Goal: Task Accomplishment & Management: Manage account settings

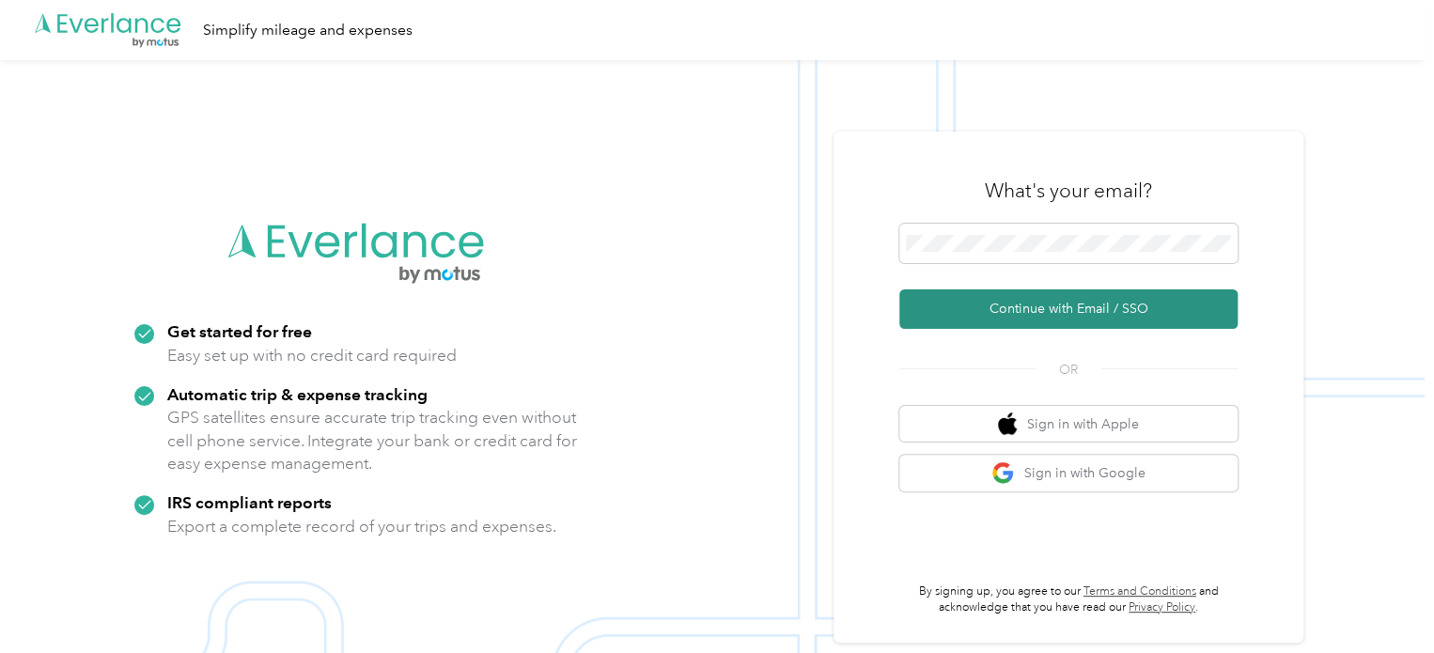
click at [1092, 319] on button "Continue with Email / SSO" at bounding box center [1068, 308] width 338 height 39
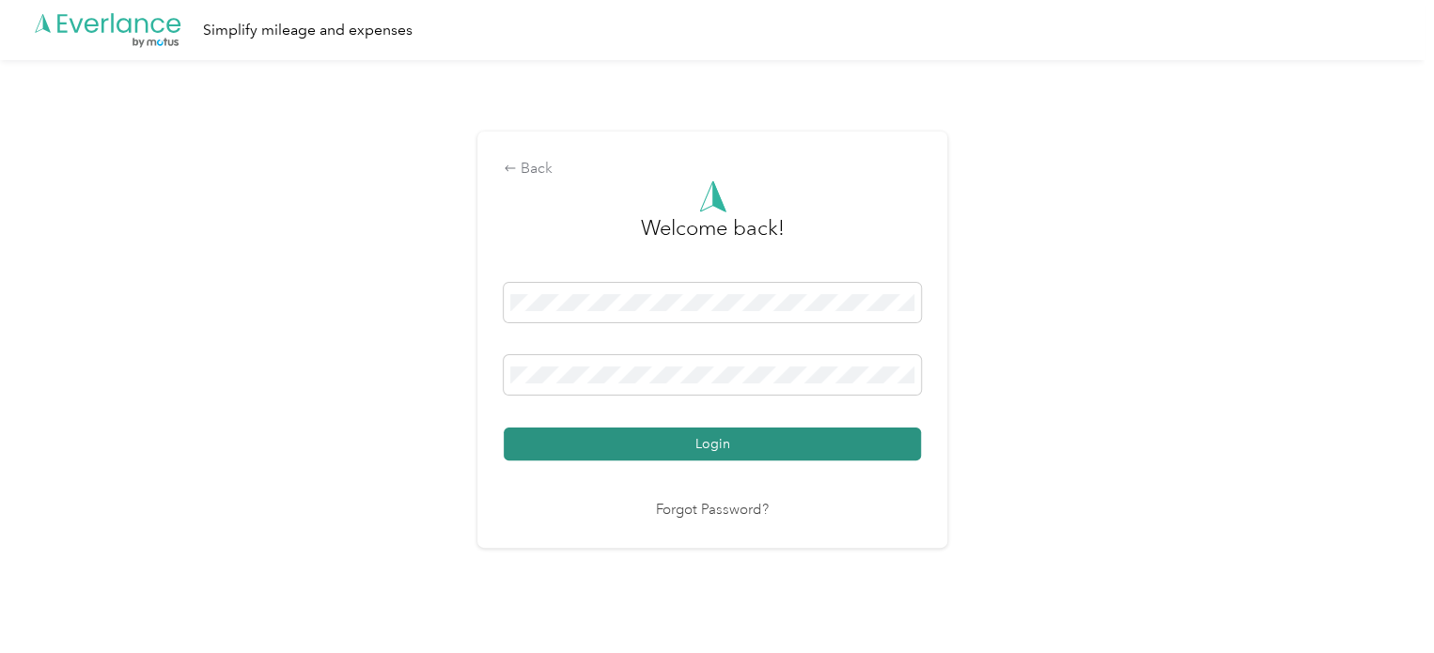
click at [705, 441] on button "Login" at bounding box center [712, 443] width 417 height 33
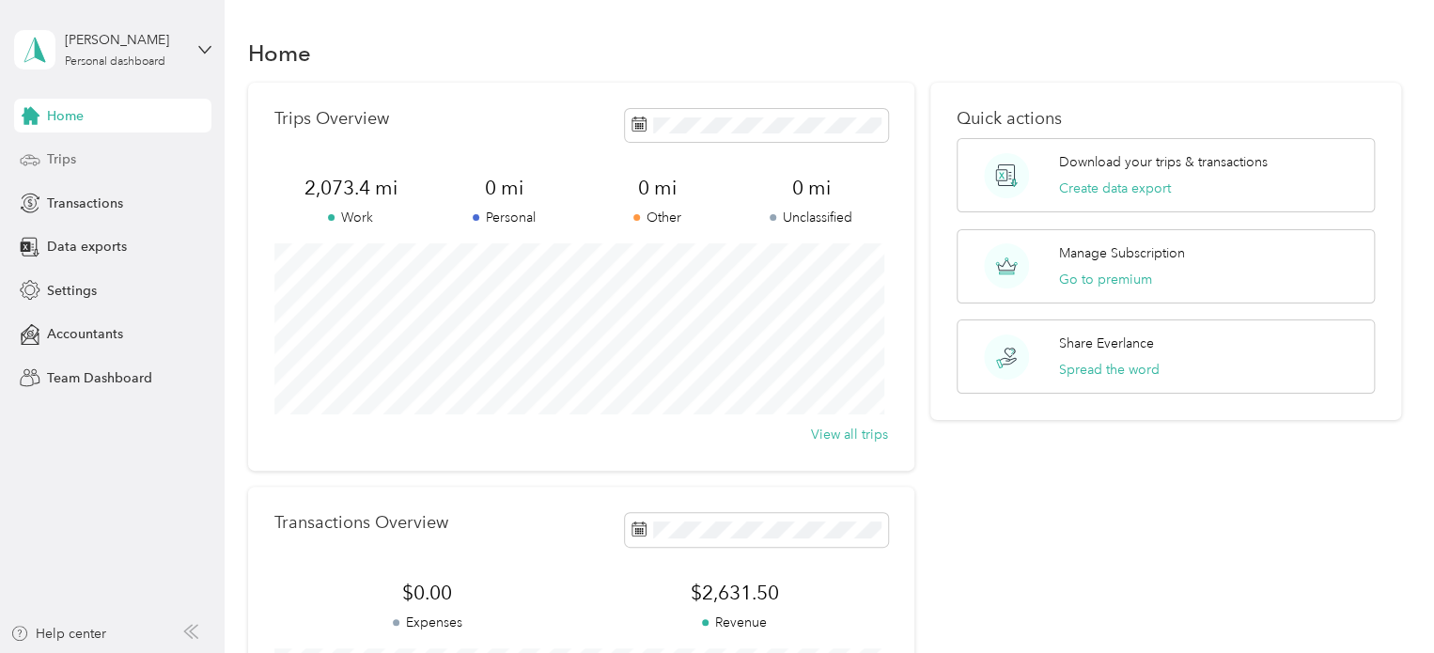
click at [44, 161] on div "Trips" at bounding box center [112, 160] width 197 height 34
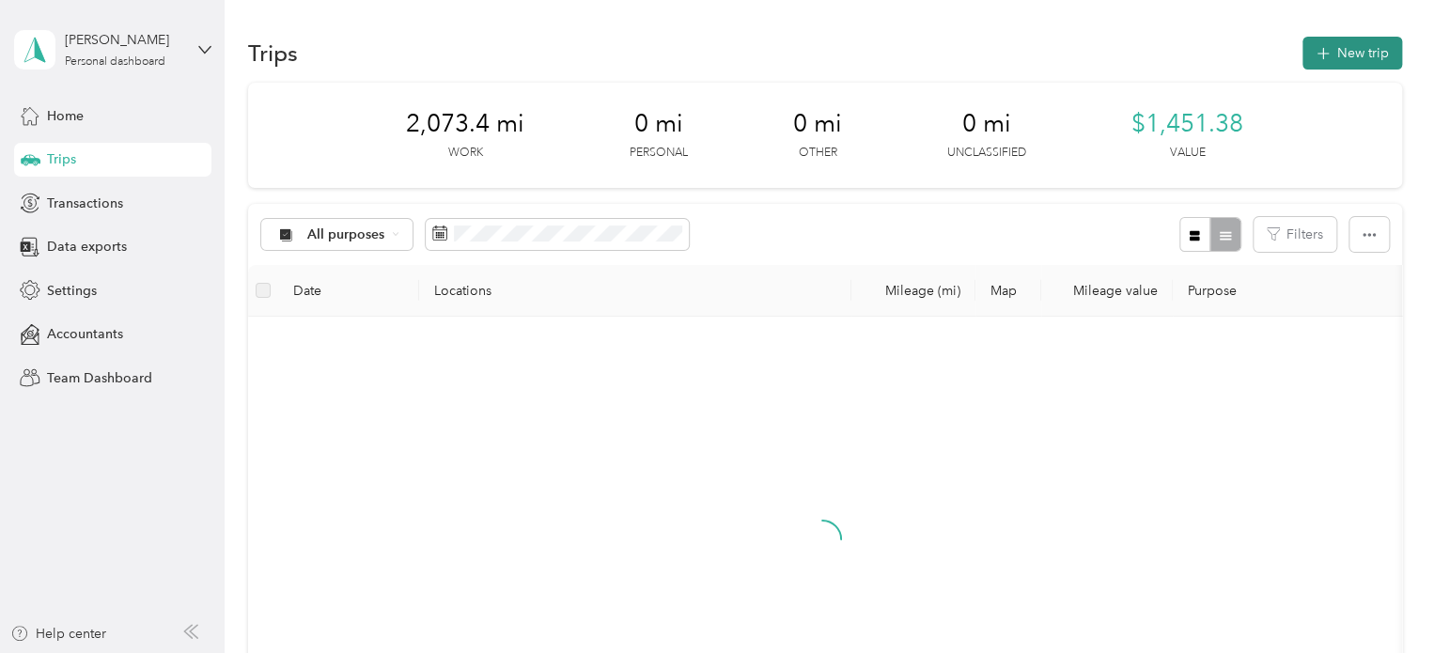
click at [1368, 54] on button "New trip" at bounding box center [1352, 53] width 100 height 33
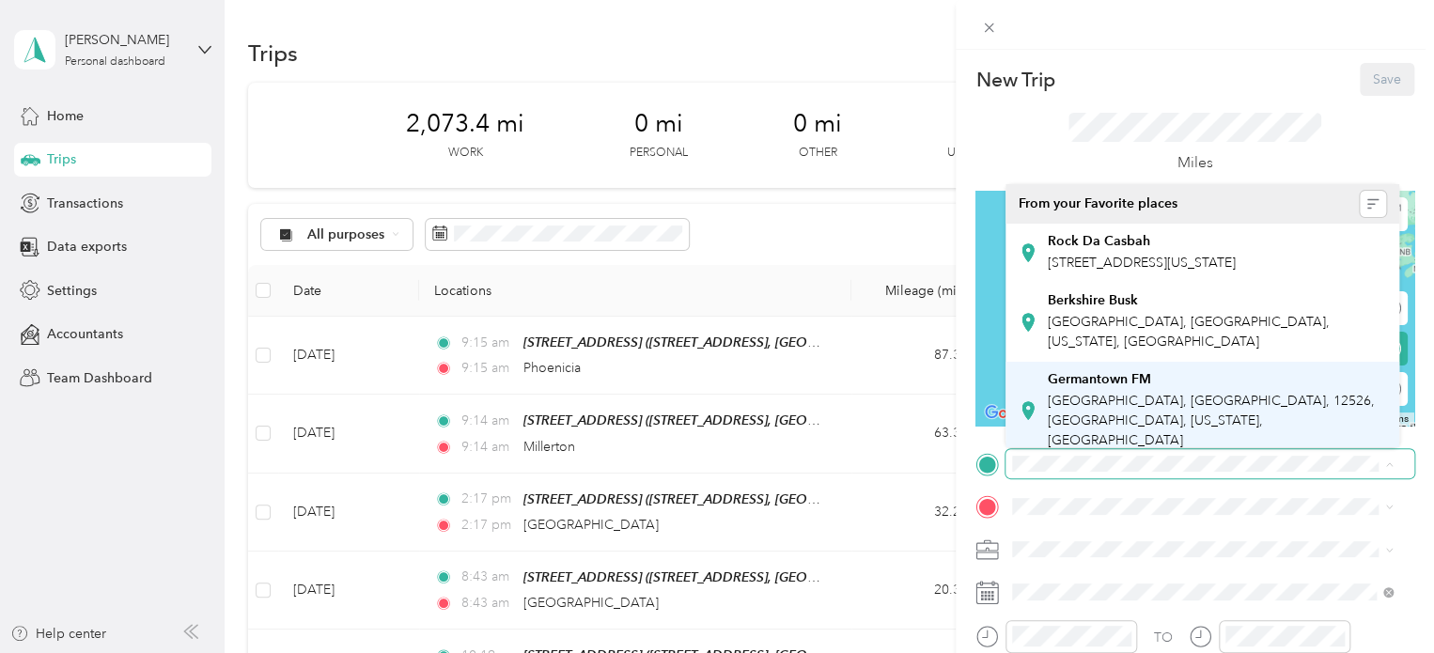
scroll to position [91, 0]
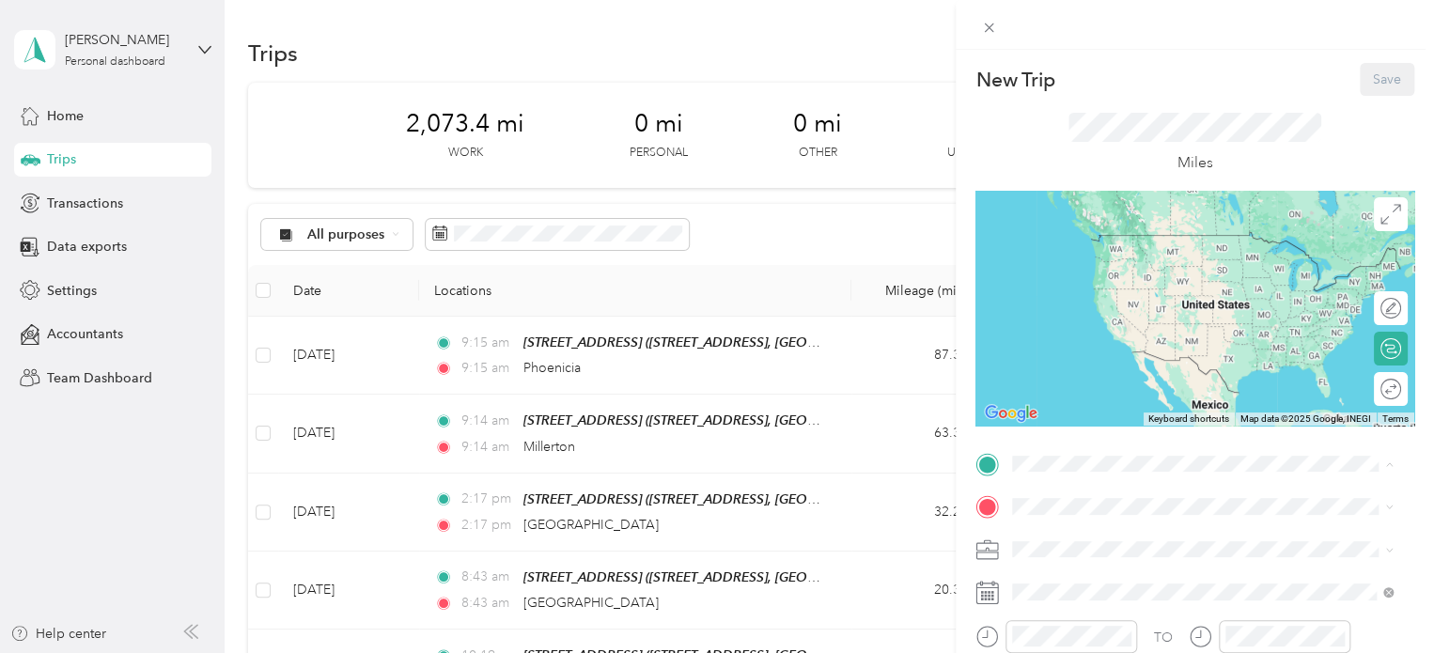
click at [1160, 397] on div "[STREET_ADDRESS],Ny [STREET_ADDRESS][US_STATE]" at bounding box center [1141, 416] width 188 height 39
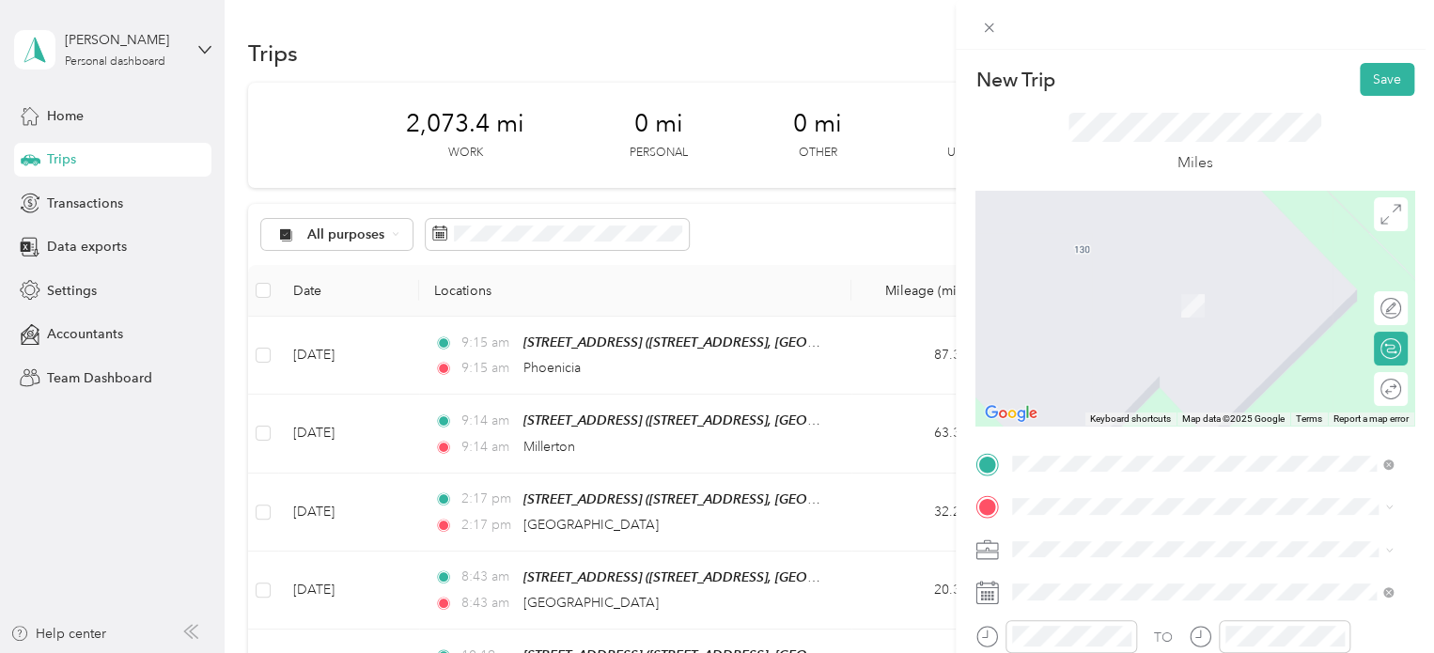
click at [1104, 381] on span "[STREET_ADDRESS][US_STATE]" at bounding box center [1141, 372] width 188 height 17
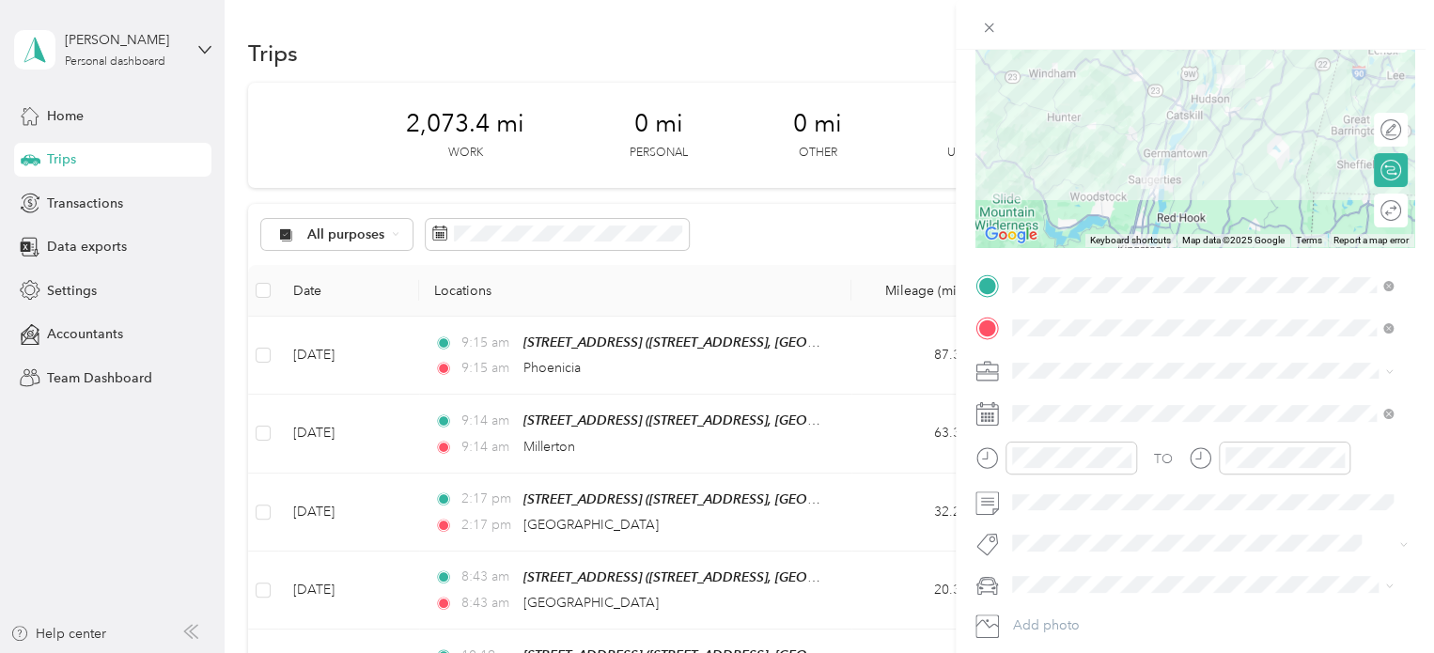
scroll to position [188, 0]
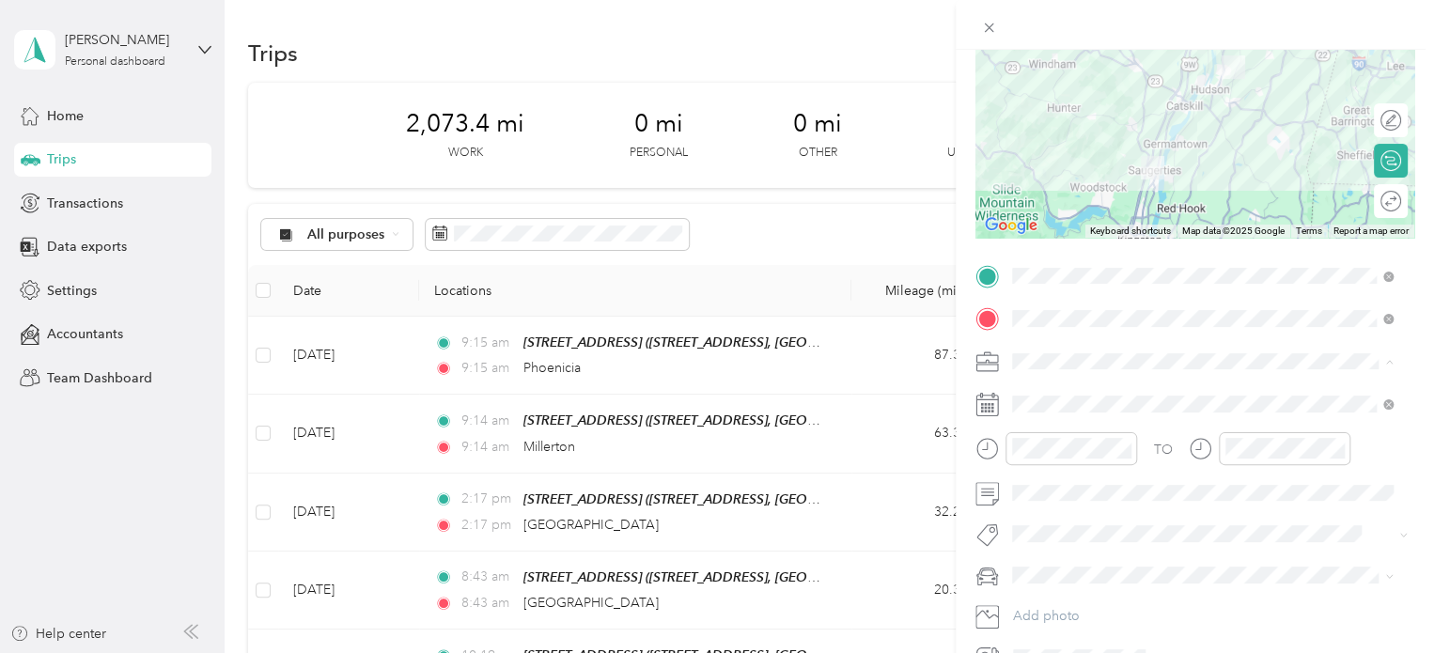
click at [1044, 461] on li "music" at bounding box center [1202, 459] width 394 height 33
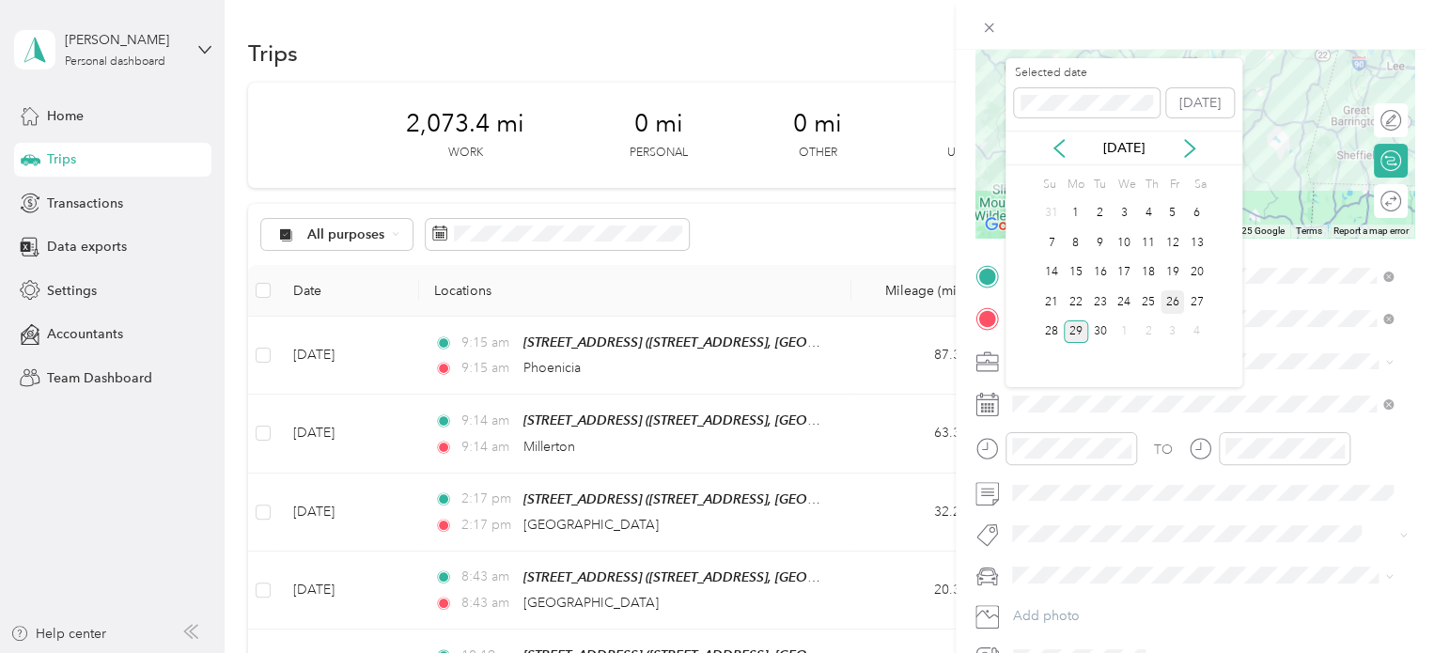
click at [1178, 300] on div "26" at bounding box center [1172, 301] width 24 height 23
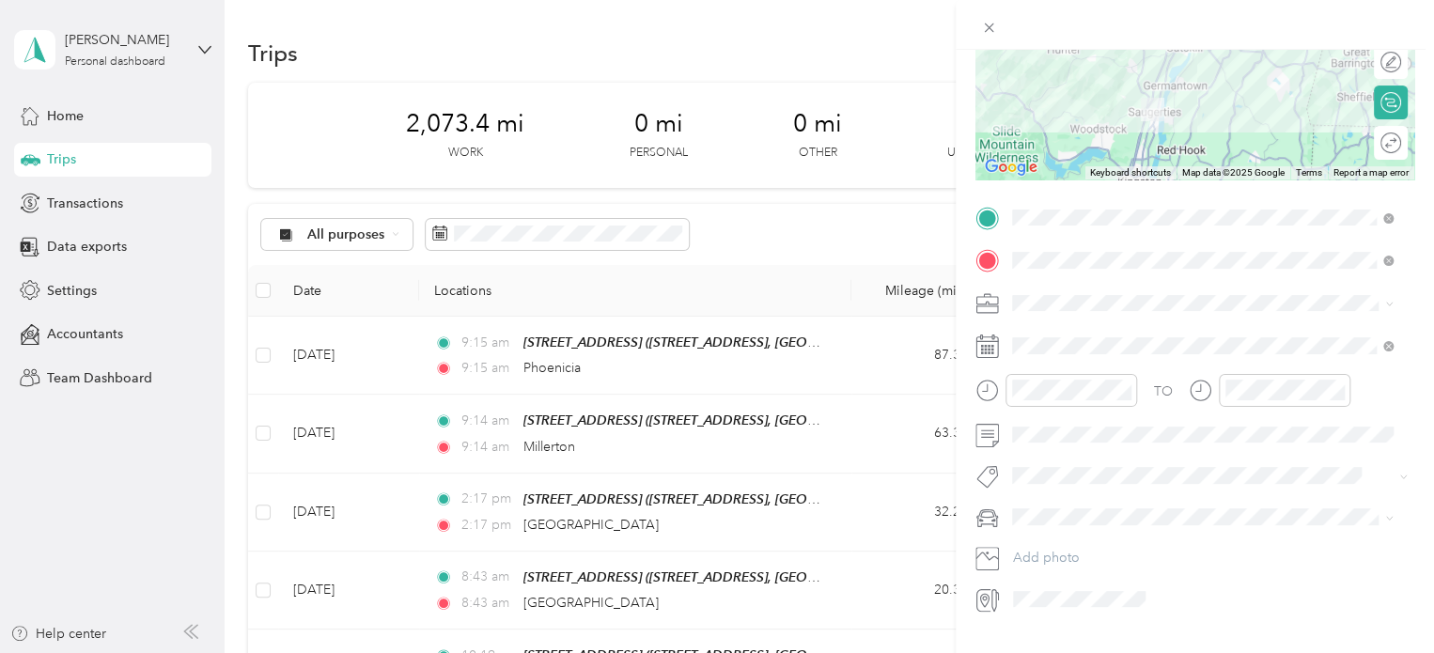
scroll to position [289, 0]
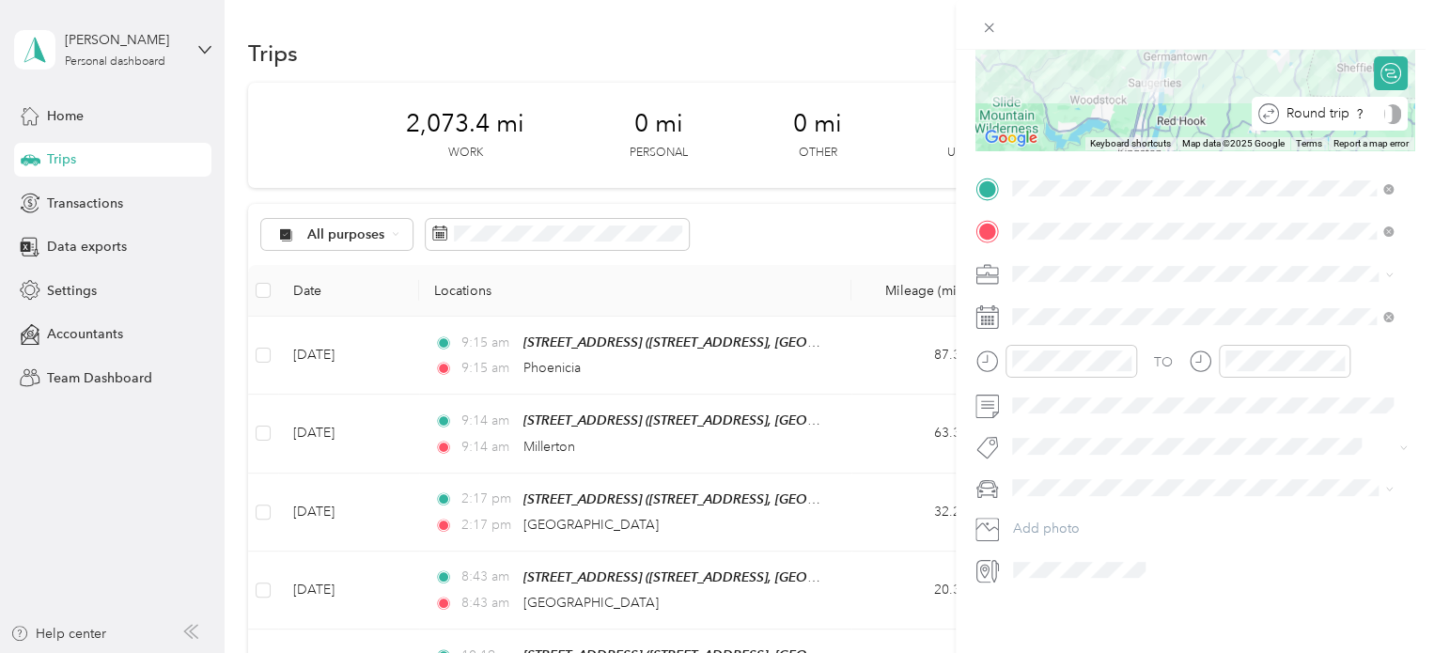
click at [1387, 99] on div "Round trip" at bounding box center [1329, 114] width 156 height 34
click at [1386, 104] on div "Round trip" at bounding box center [1328, 114] width 145 height 20
click at [1375, 104] on div at bounding box center [1380, 114] width 39 height 20
click at [1024, 509] on li "Terra" at bounding box center [1202, 506] width 394 height 33
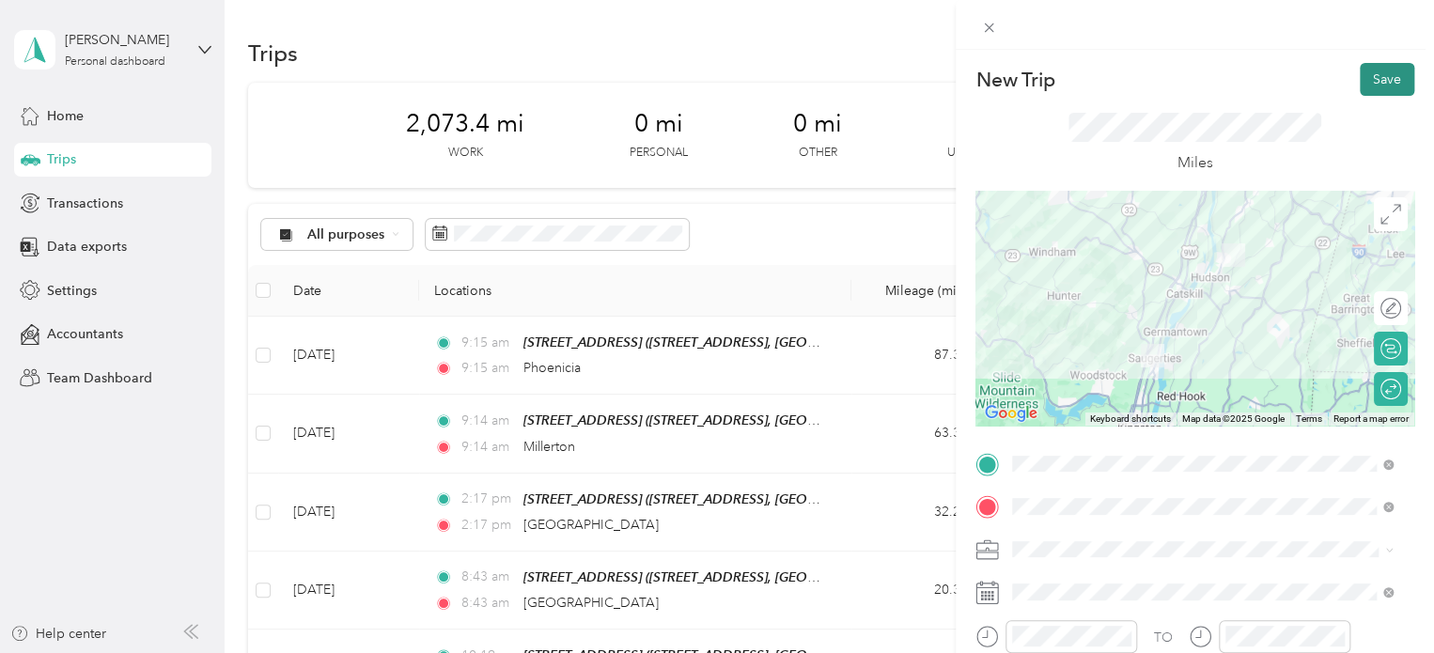
click at [1381, 69] on button "Save" at bounding box center [1386, 79] width 54 height 33
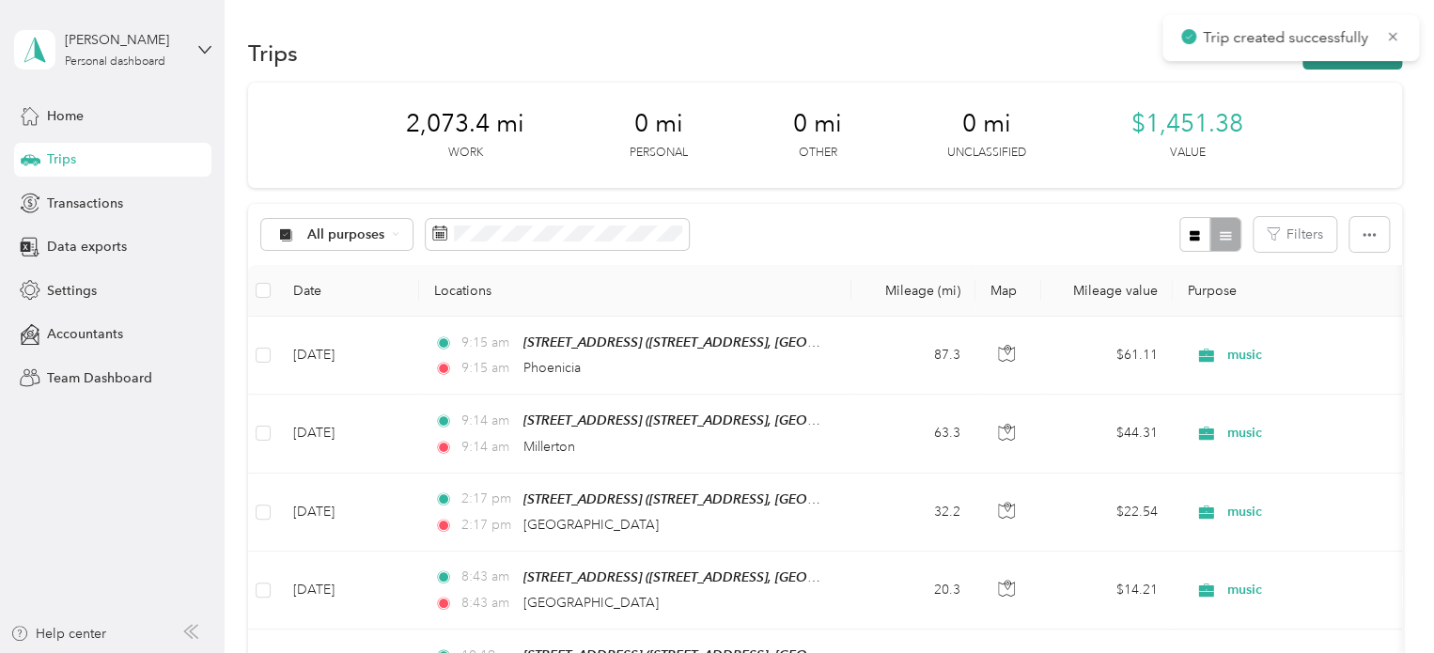
click at [1372, 60] on button "New trip" at bounding box center [1352, 53] width 100 height 33
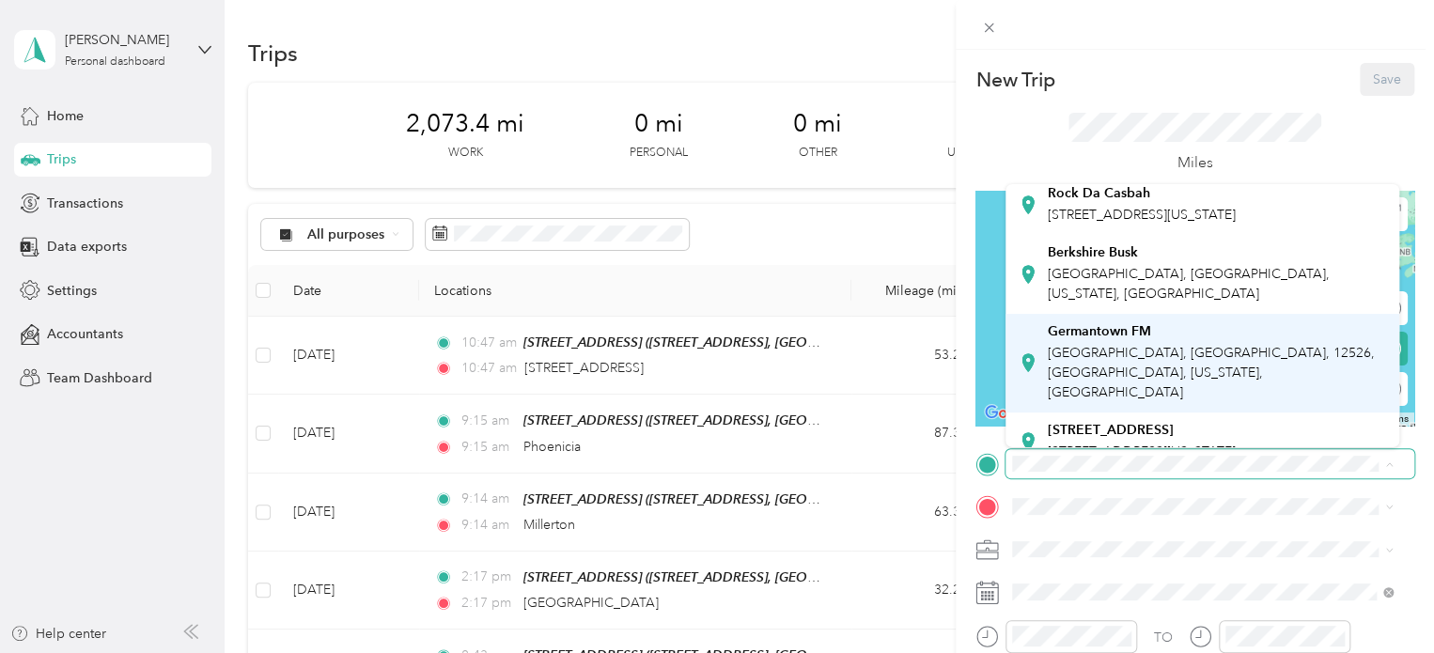
scroll to position [91, 0]
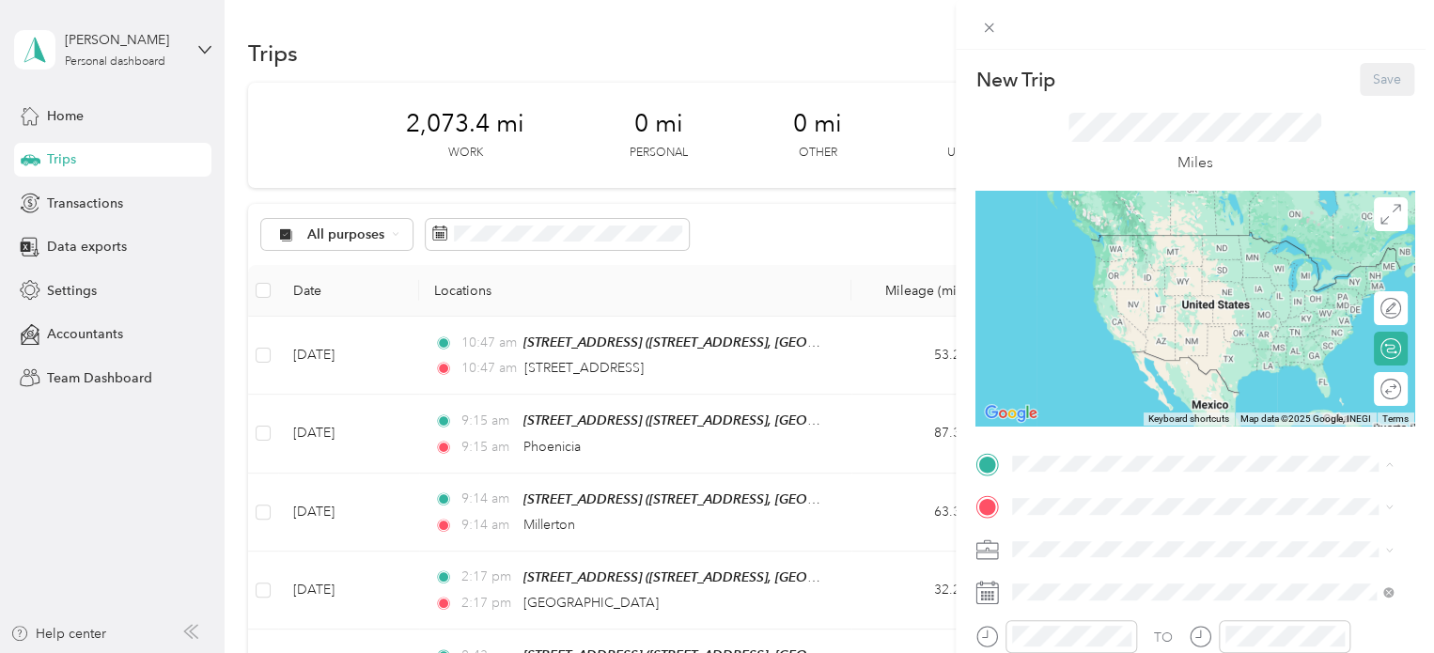
click at [1150, 397] on div "[STREET_ADDRESS],Ny [STREET_ADDRESS][US_STATE]" at bounding box center [1141, 416] width 188 height 39
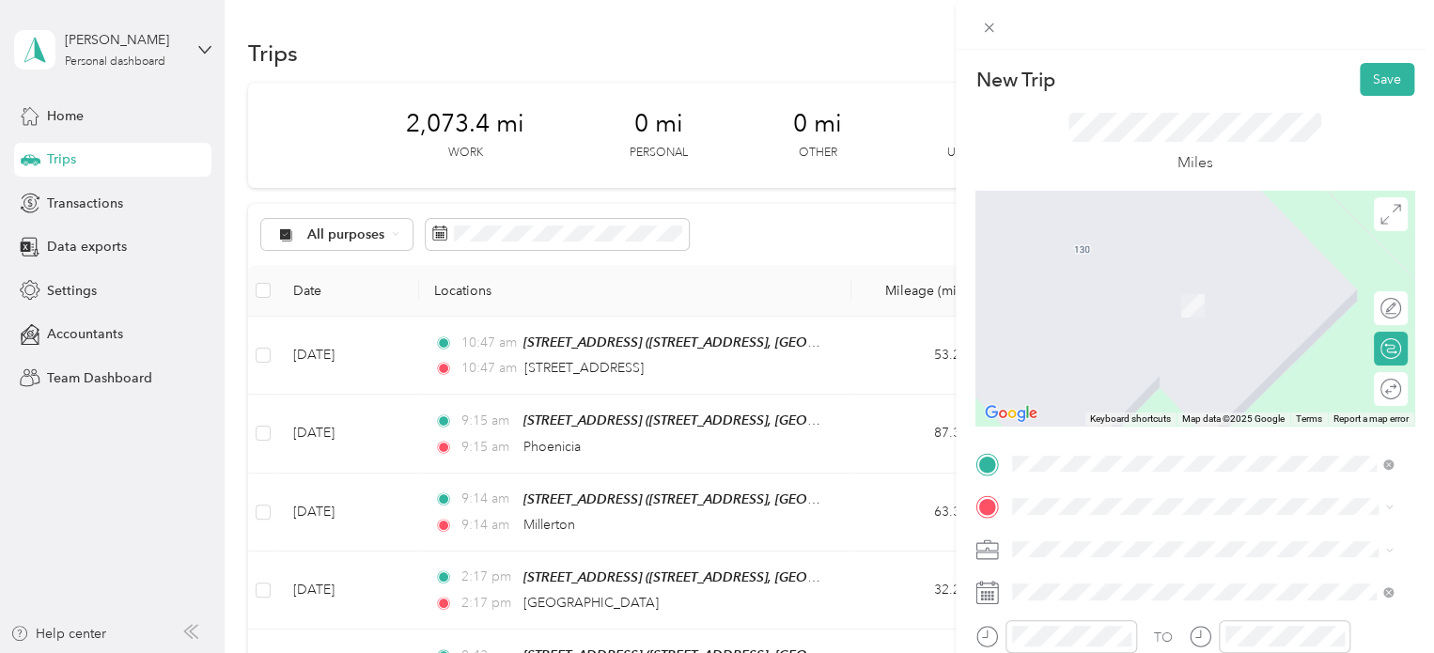
click at [1127, 577] on span "[GEOGRAPHIC_DATA][US_STATE]" at bounding box center [1149, 568] width 204 height 17
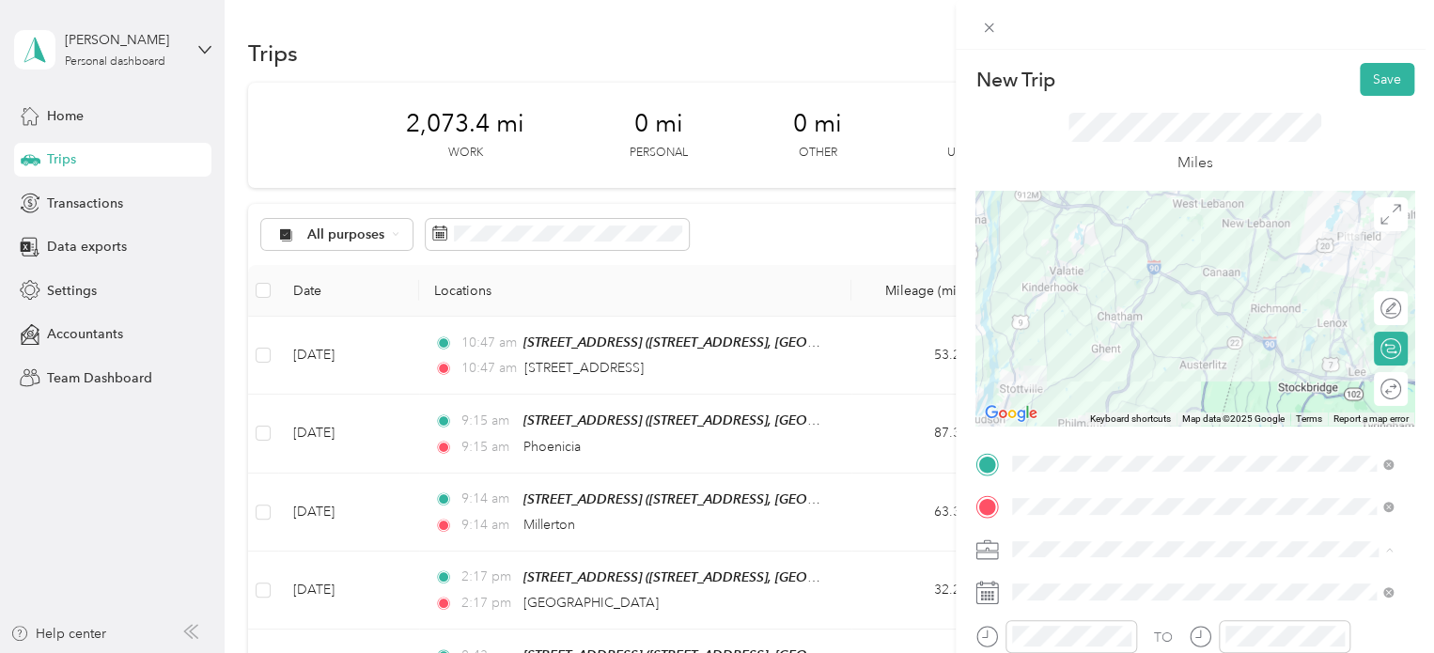
click at [1042, 352] on div "music" at bounding box center [1201, 352] width 367 height 20
click at [1378, 398] on div "Round trip" at bounding box center [1381, 390] width 39 height 20
click at [1380, 390] on div at bounding box center [1380, 390] width 39 height 20
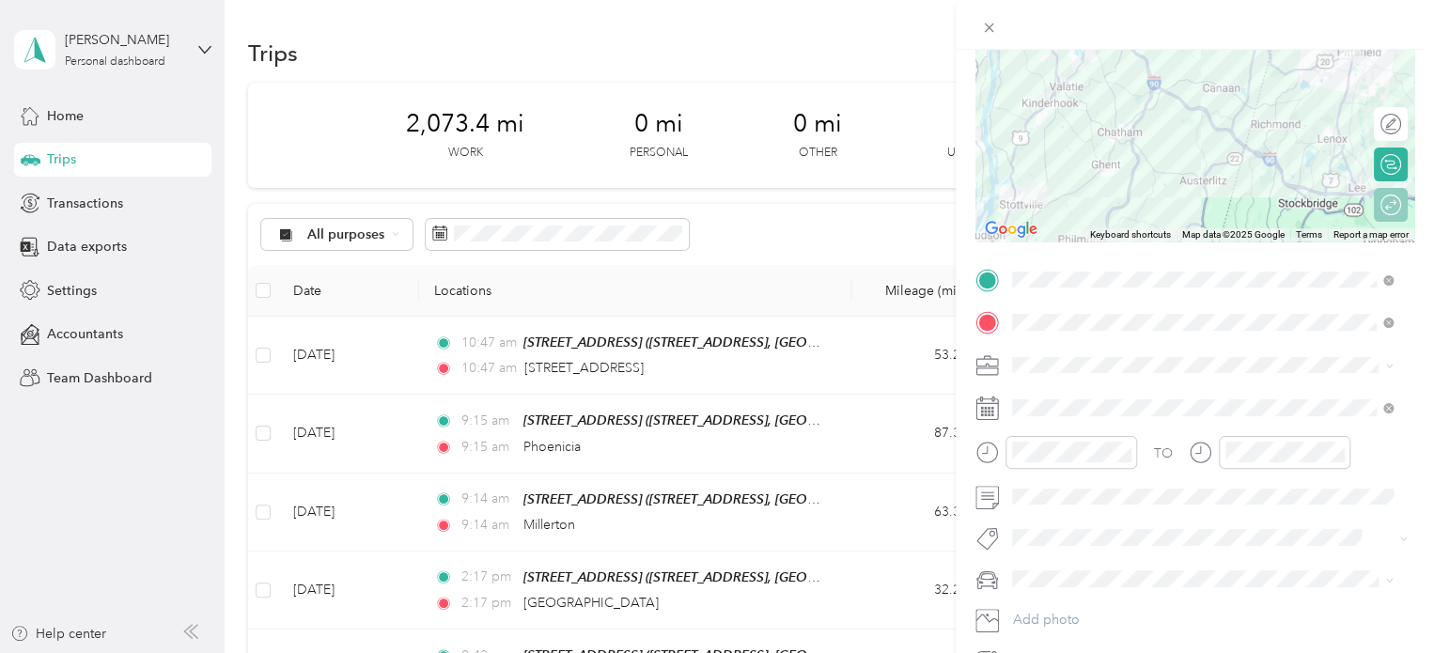
scroll to position [188, 0]
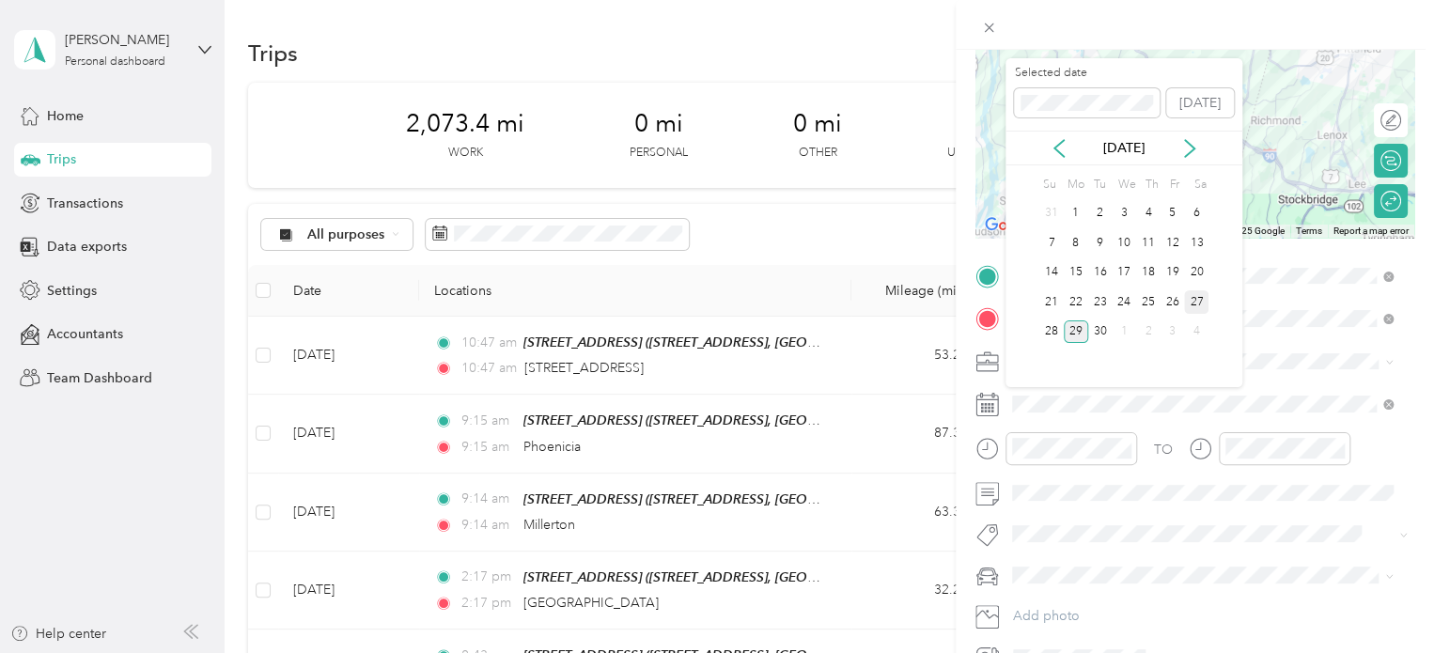
click at [1195, 294] on div "27" at bounding box center [1196, 301] width 24 height 23
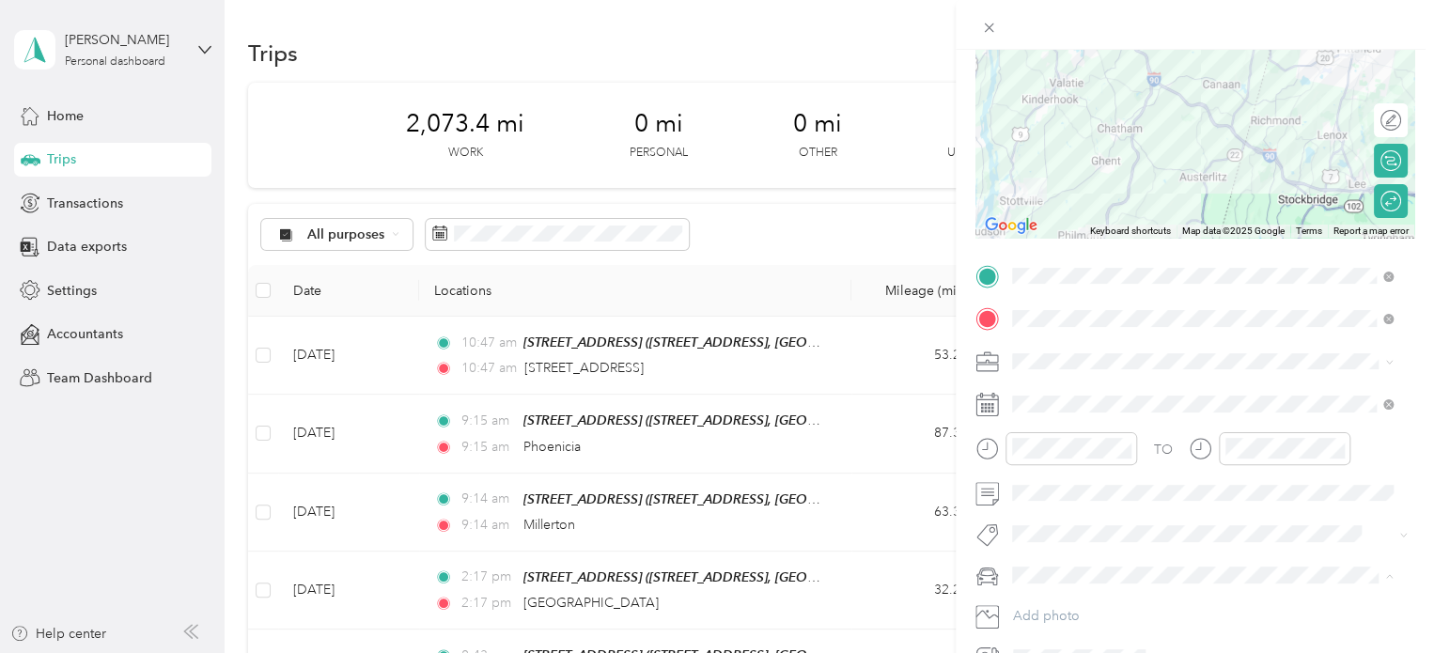
click at [1031, 611] on li "Terra" at bounding box center [1202, 608] width 394 height 33
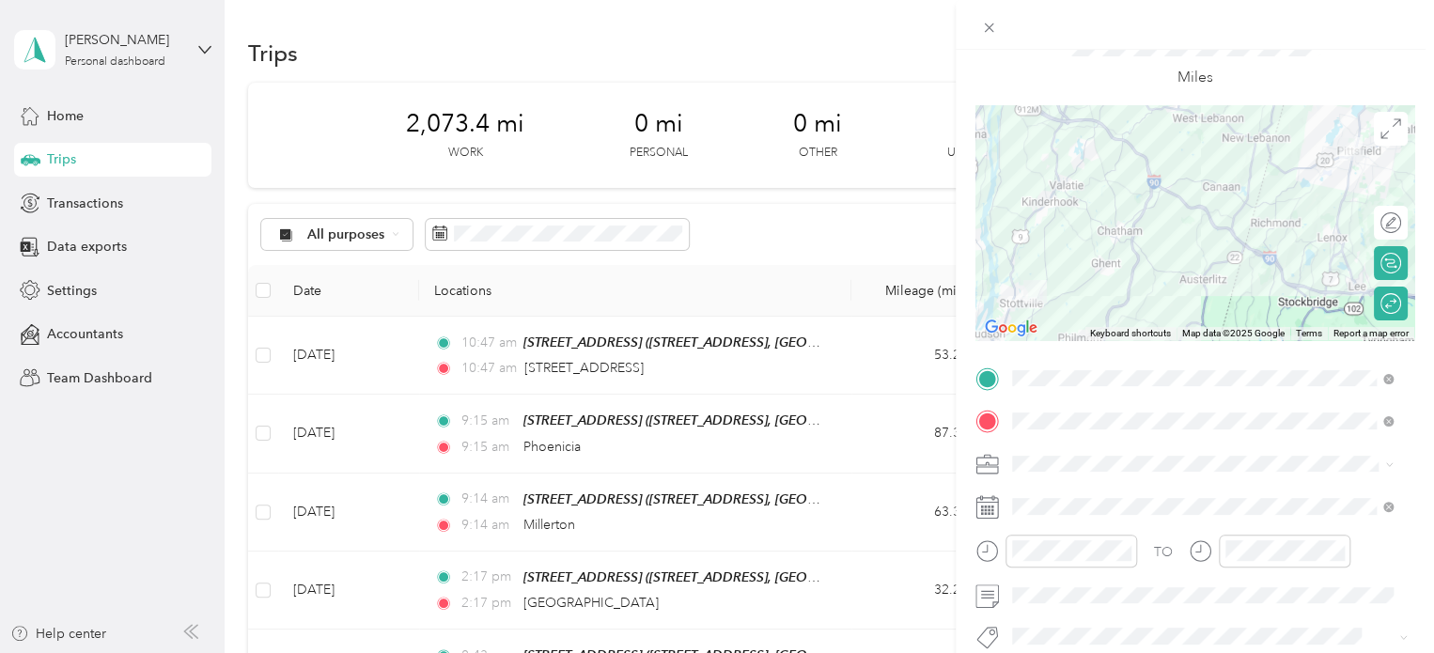
scroll to position [0, 0]
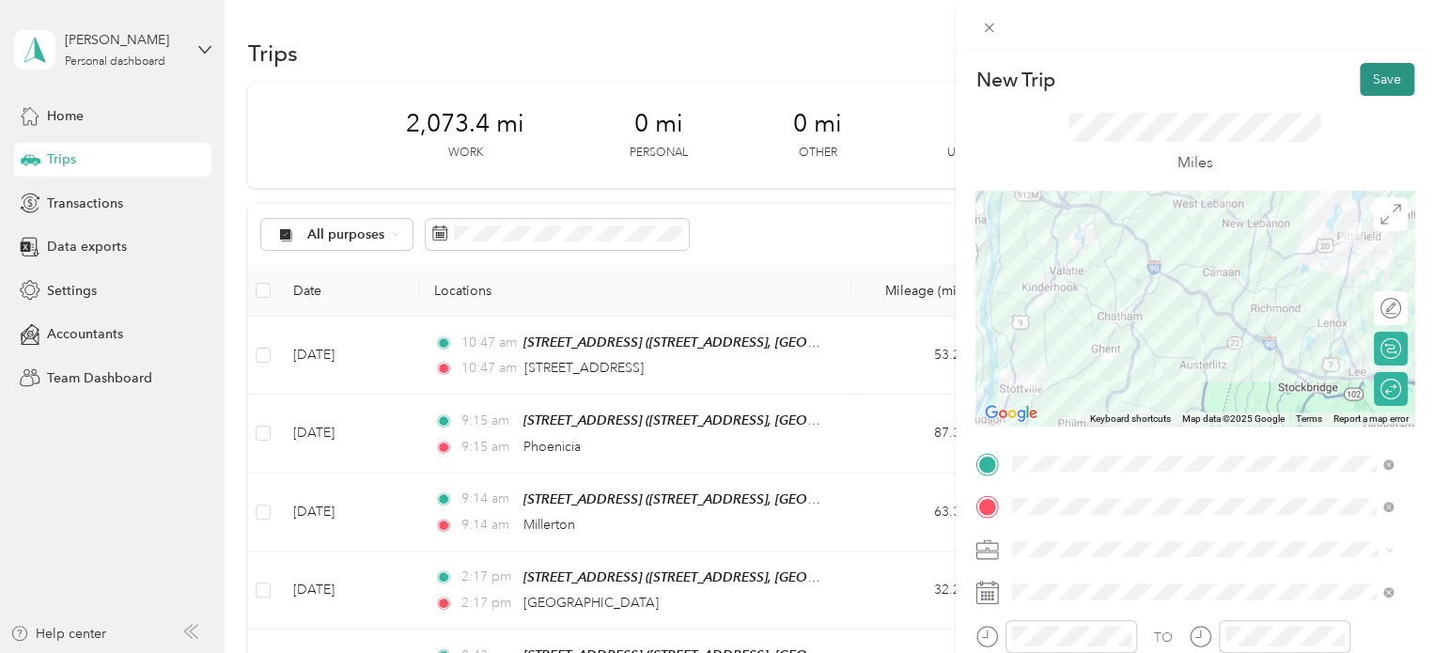
click at [1370, 74] on button "Save" at bounding box center [1386, 79] width 54 height 33
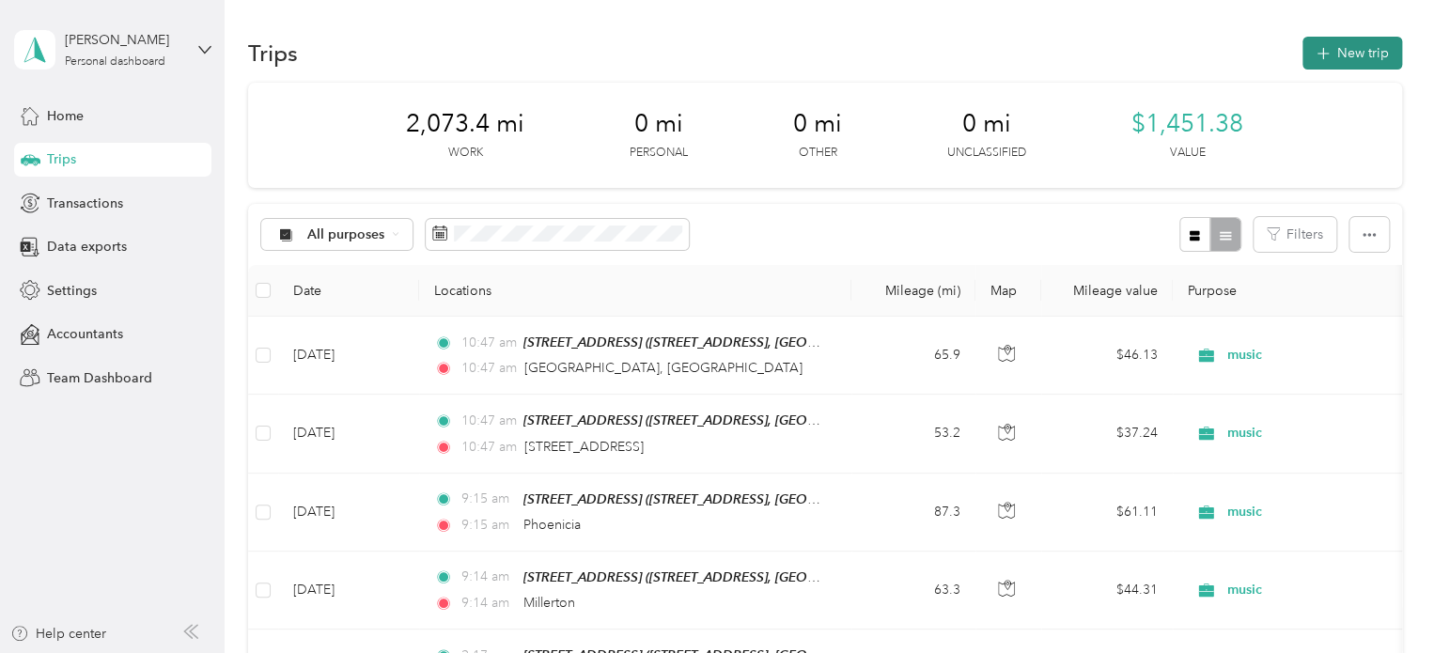
click at [1354, 42] on button "New trip" at bounding box center [1352, 53] width 100 height 33
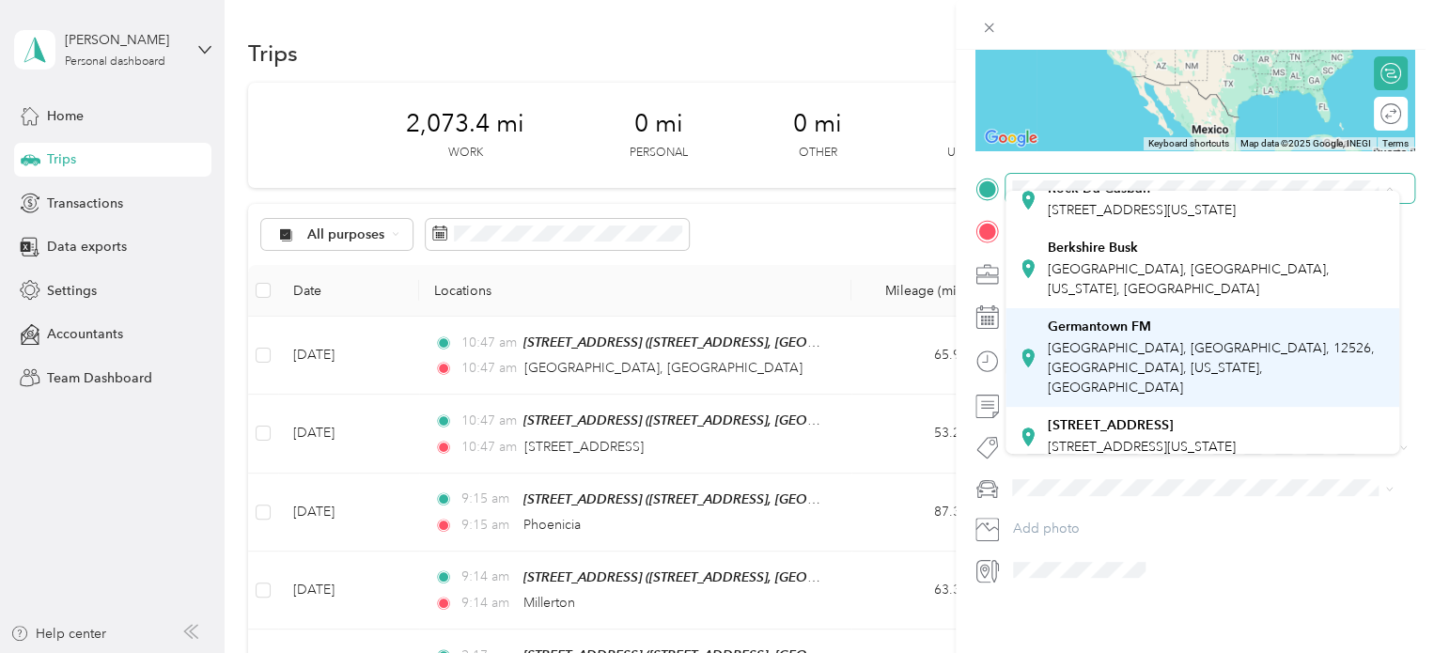
scroll to position [92, 0]
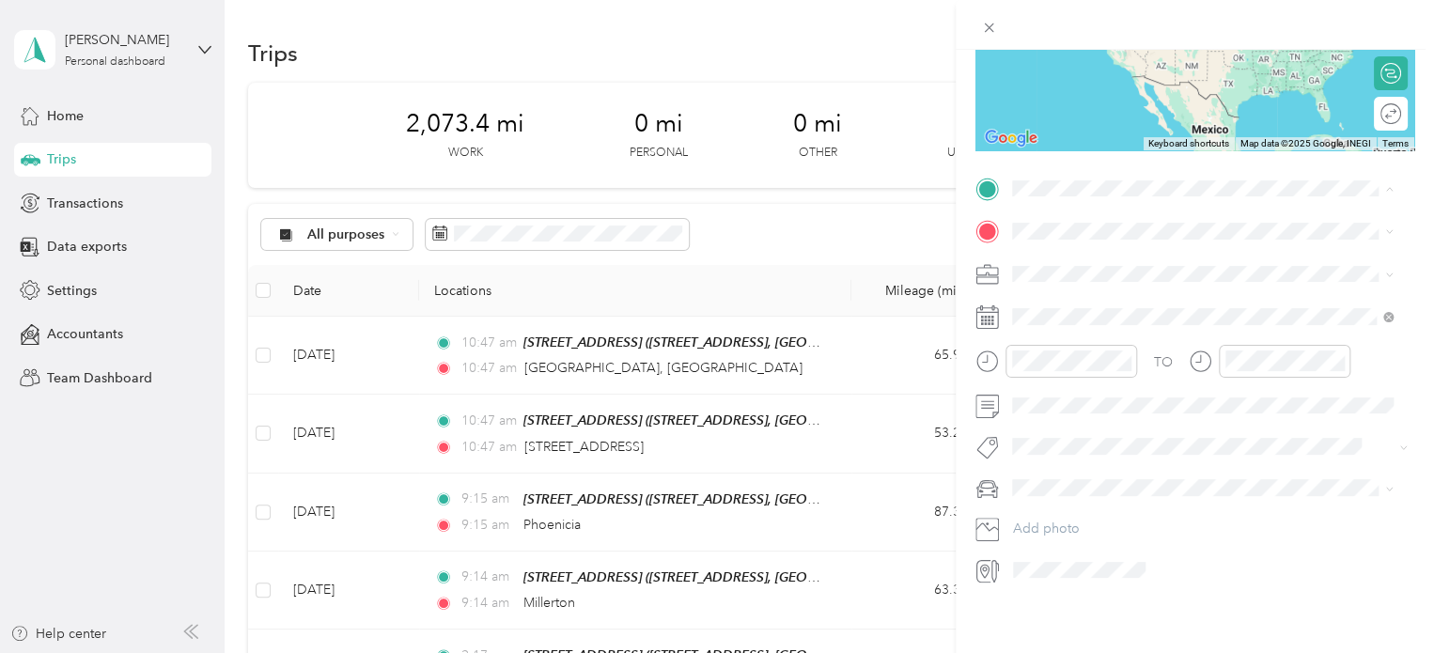
click at [1150, 405] on div "[STREET_ADDRESS],Ny [STREET_ADDRESS][US_STATE]" at bounding box center [1141, 424] width 188 height 39
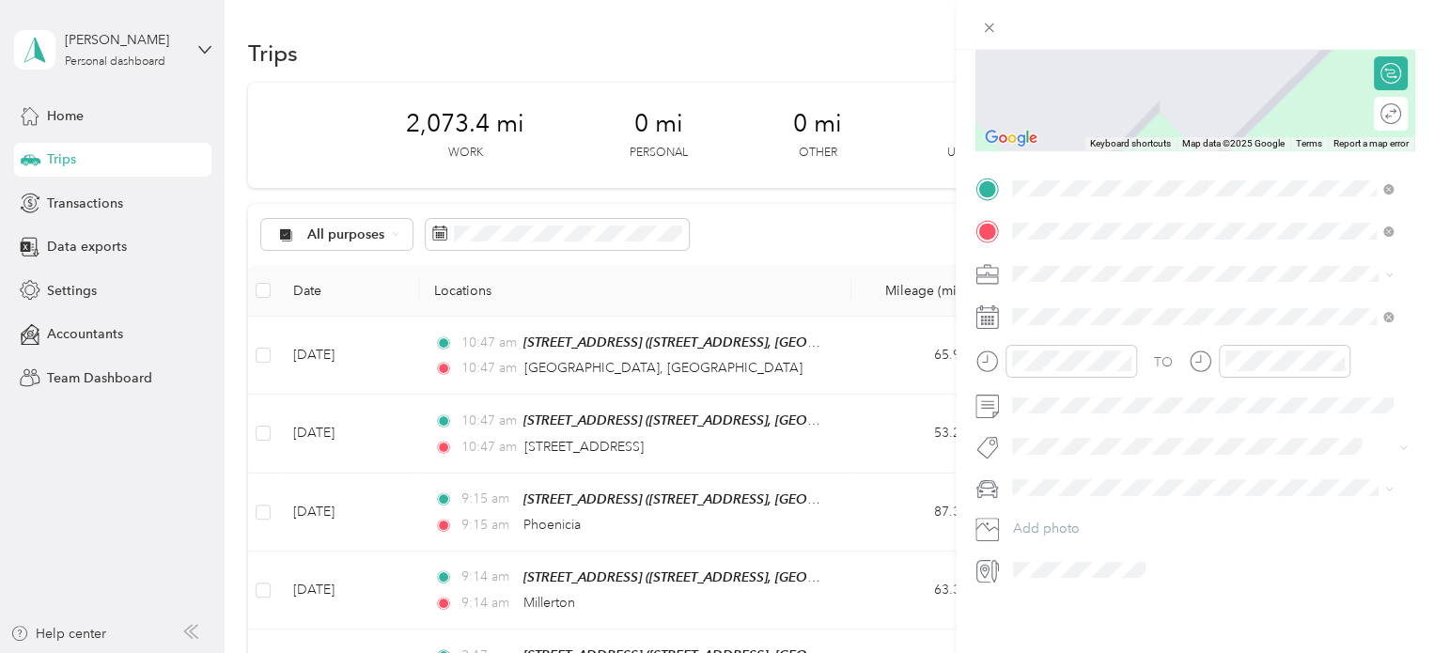
click at [1199, 353] on span "Water Street Catskill, [US_STATE][GEOGRAPHIC_DATA], [GEOGRAPHIC_DATA]" at bounding box center [1216, 354] width 339 height 50
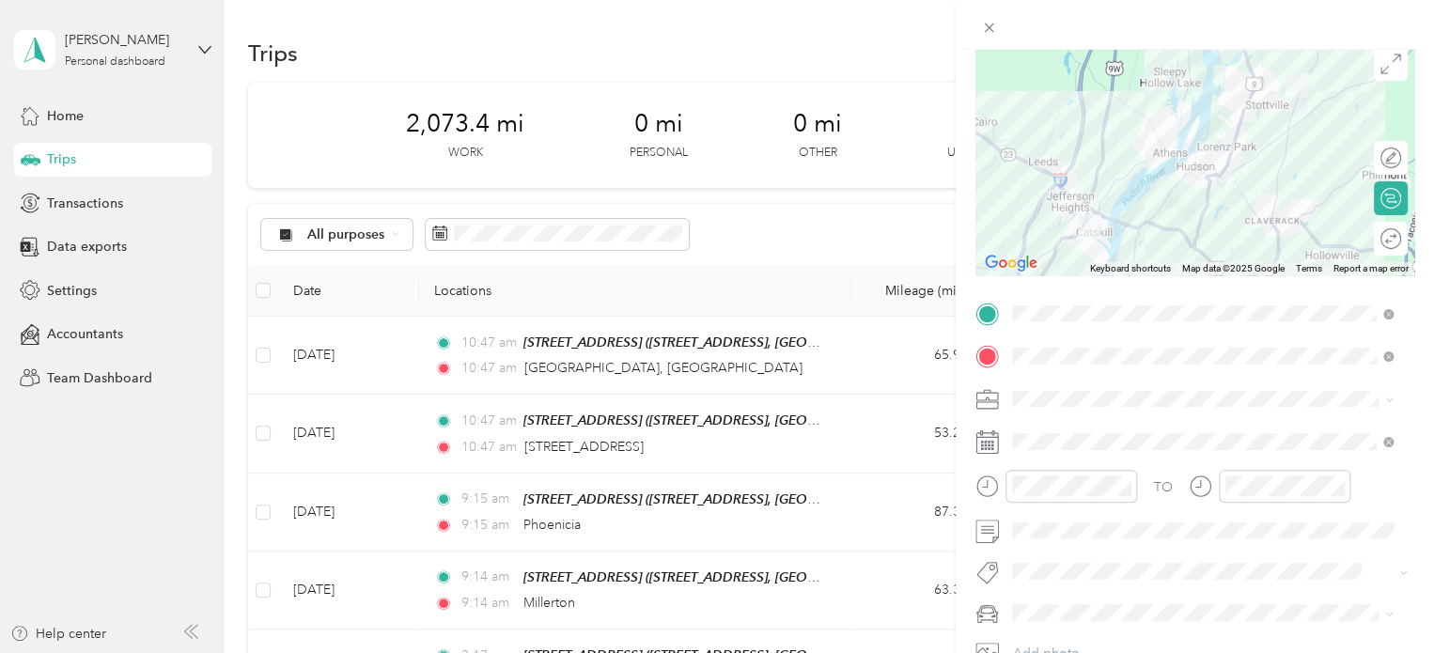
scroll to position [8, 0]
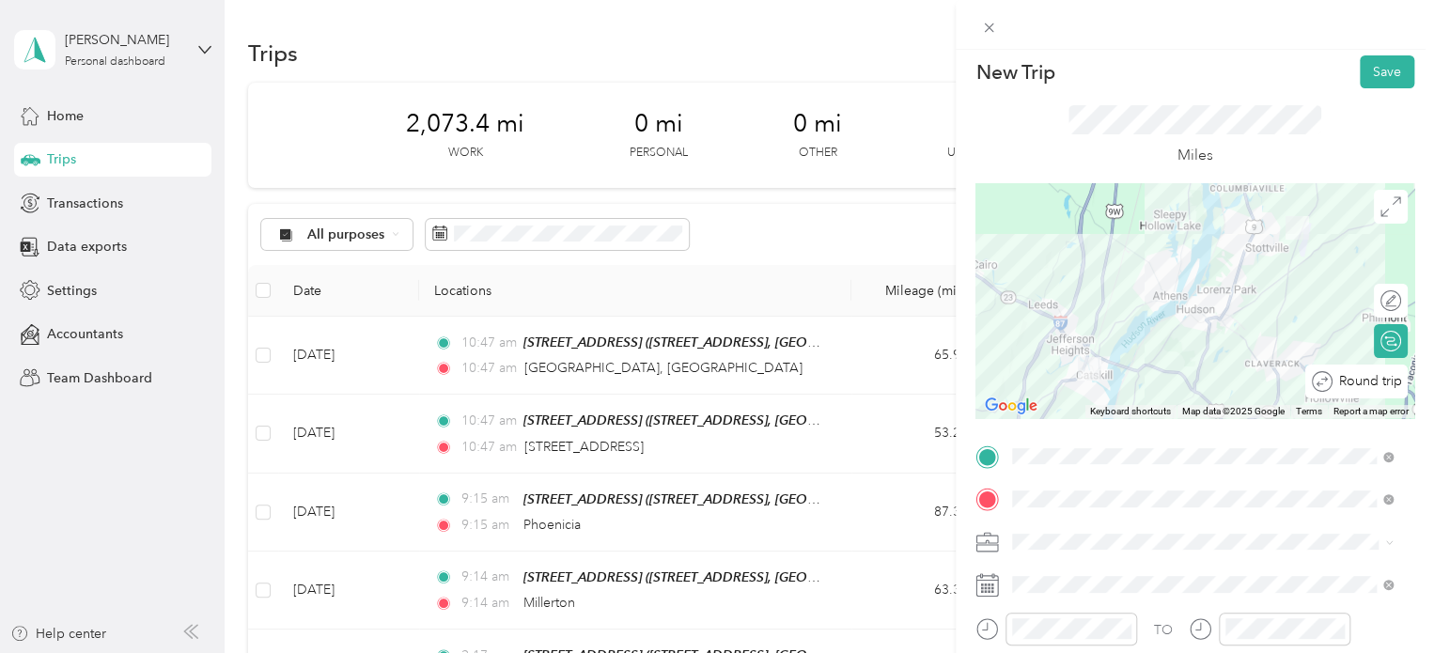
click at [1433, 382] on div at bounding box center [1437, 382] width 0 height 20
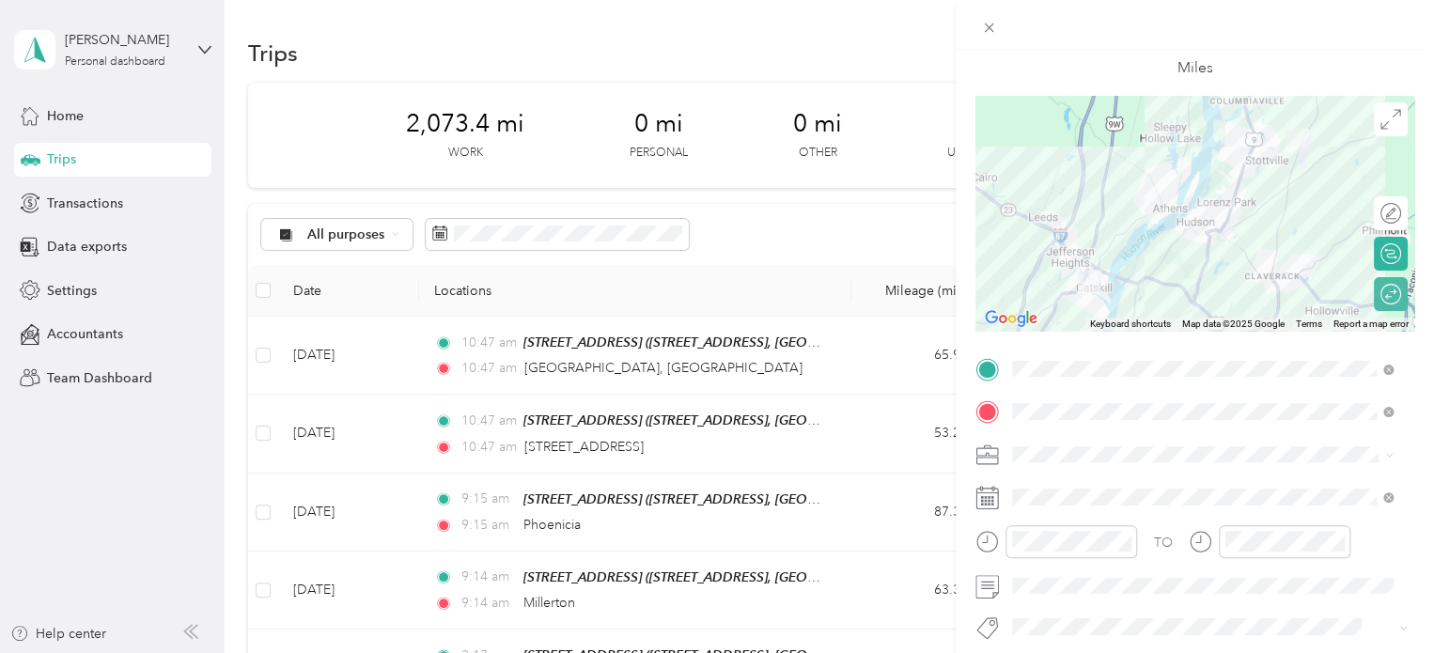
scroll to position [195, 0]
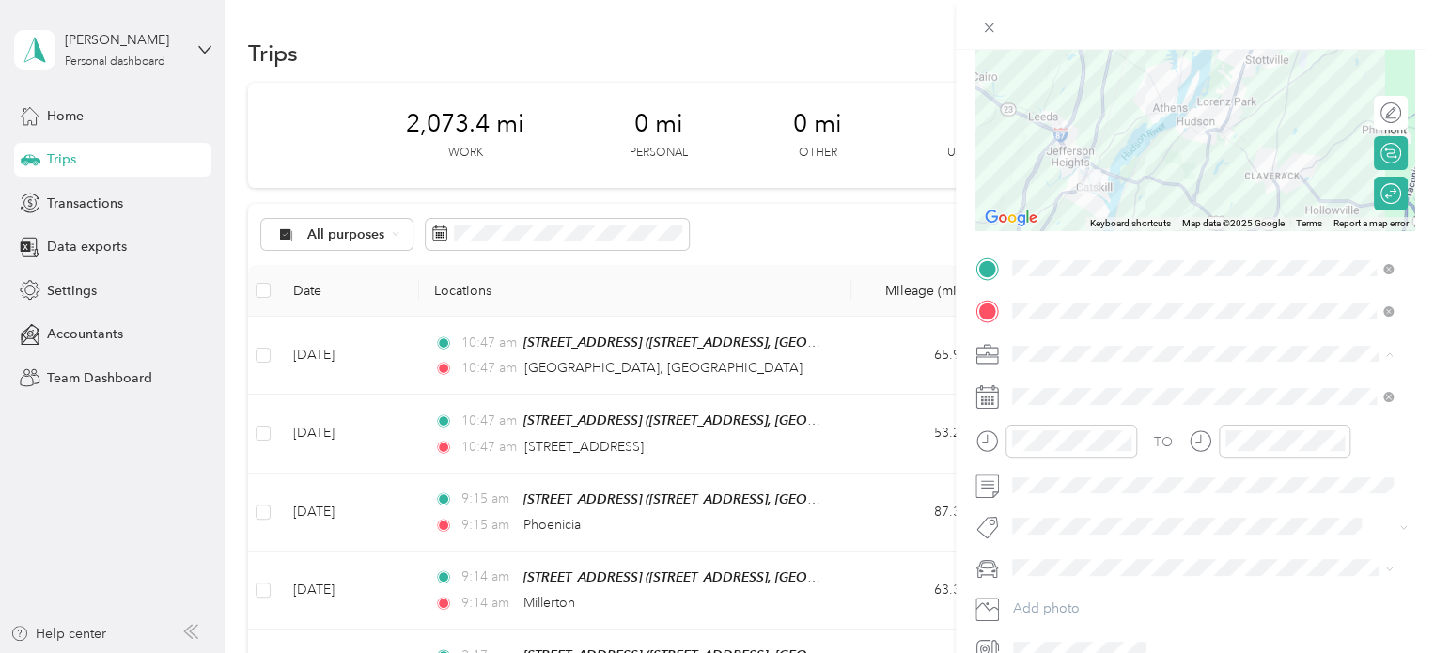
click at [1037, 454] on li "music" at bounding box center [1202, 452] width 394 height 33
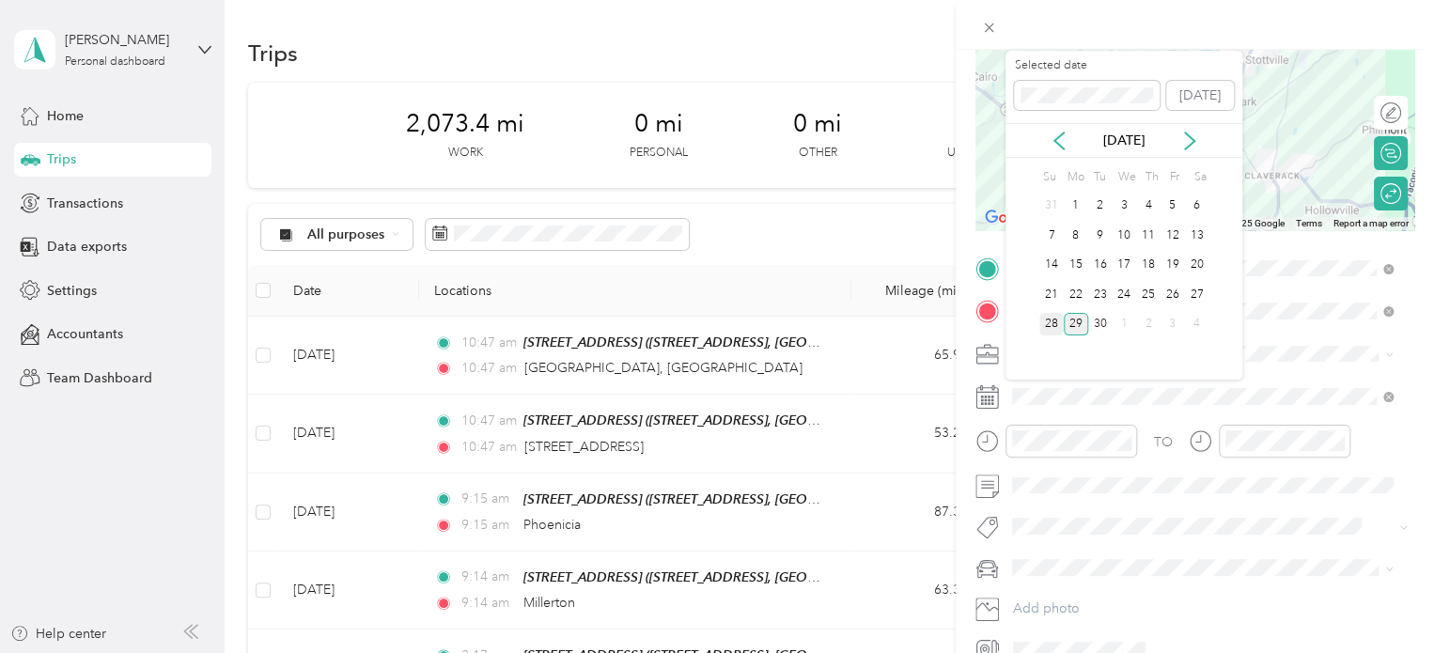
click at [1050, 322] on div "28" at bounding box center [1051, 324] width 24 height 23
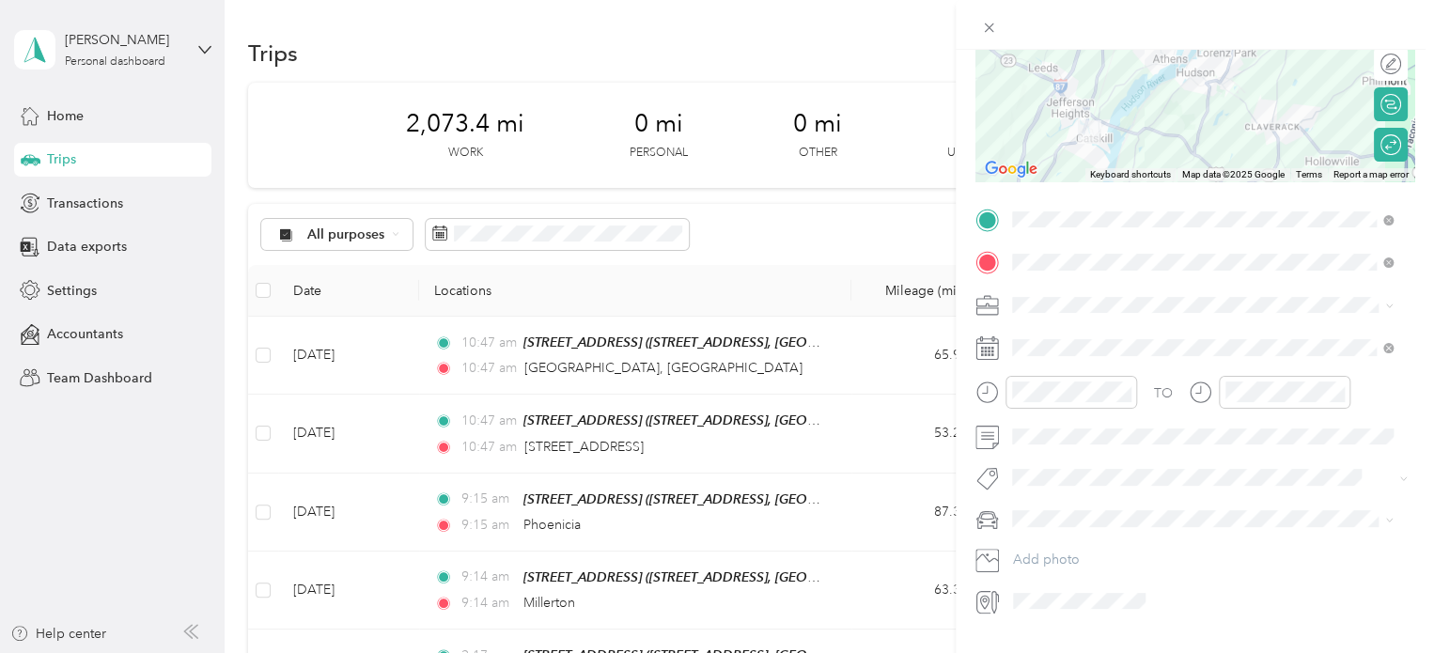
scroll to position [289, 0]
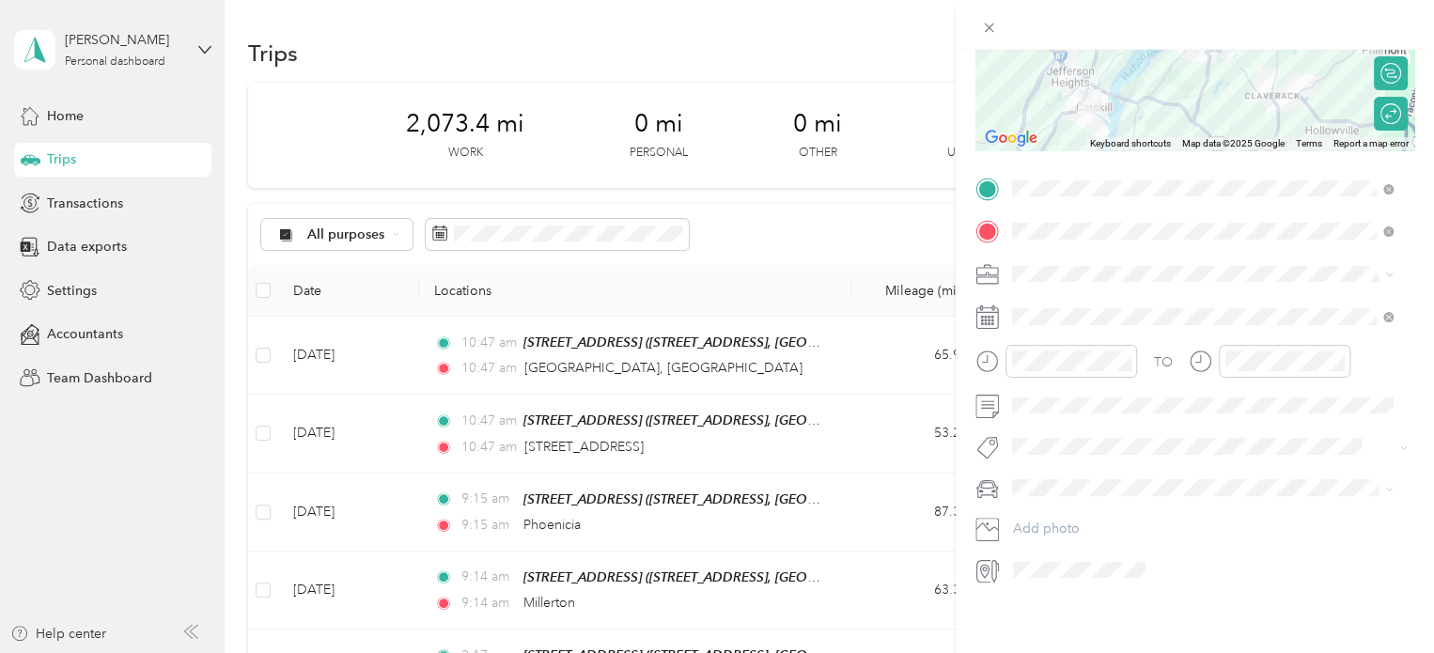
click at [1023, 499] on span "Terra" at bounding box center [1033, 507] width 30 height 16
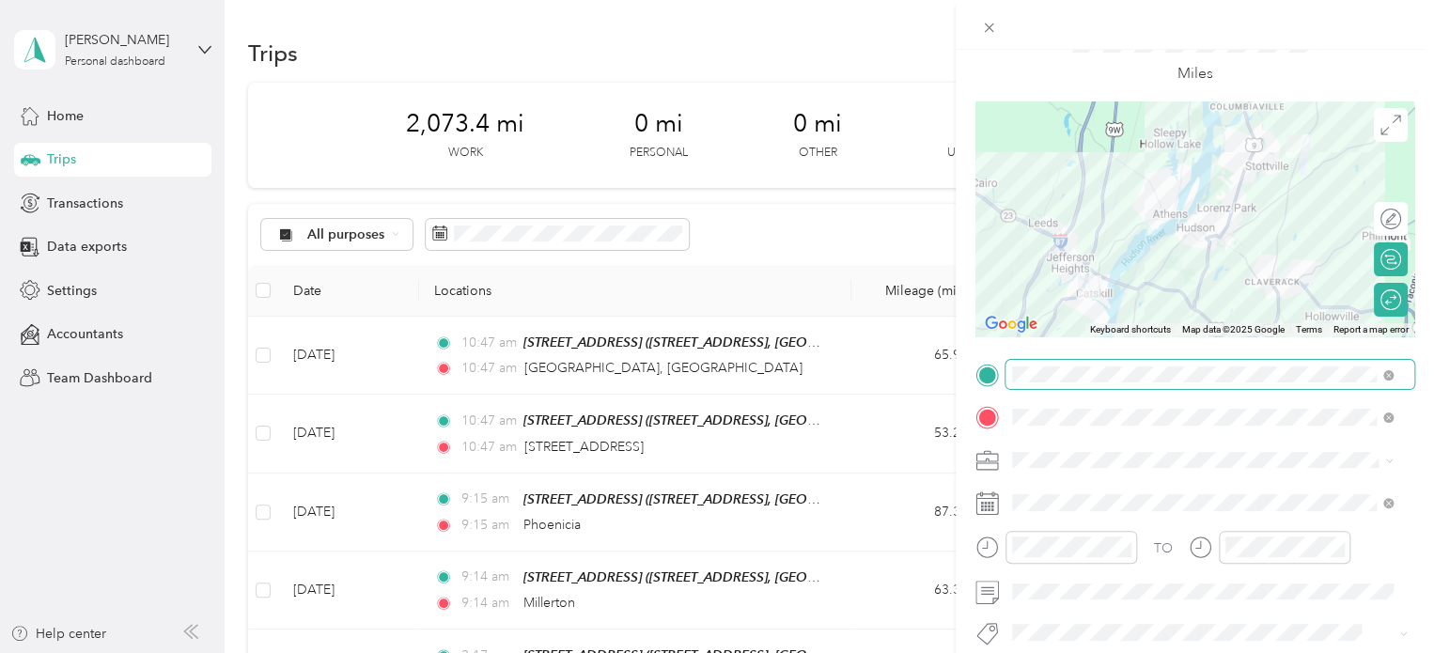
scroll to position [0, 0]
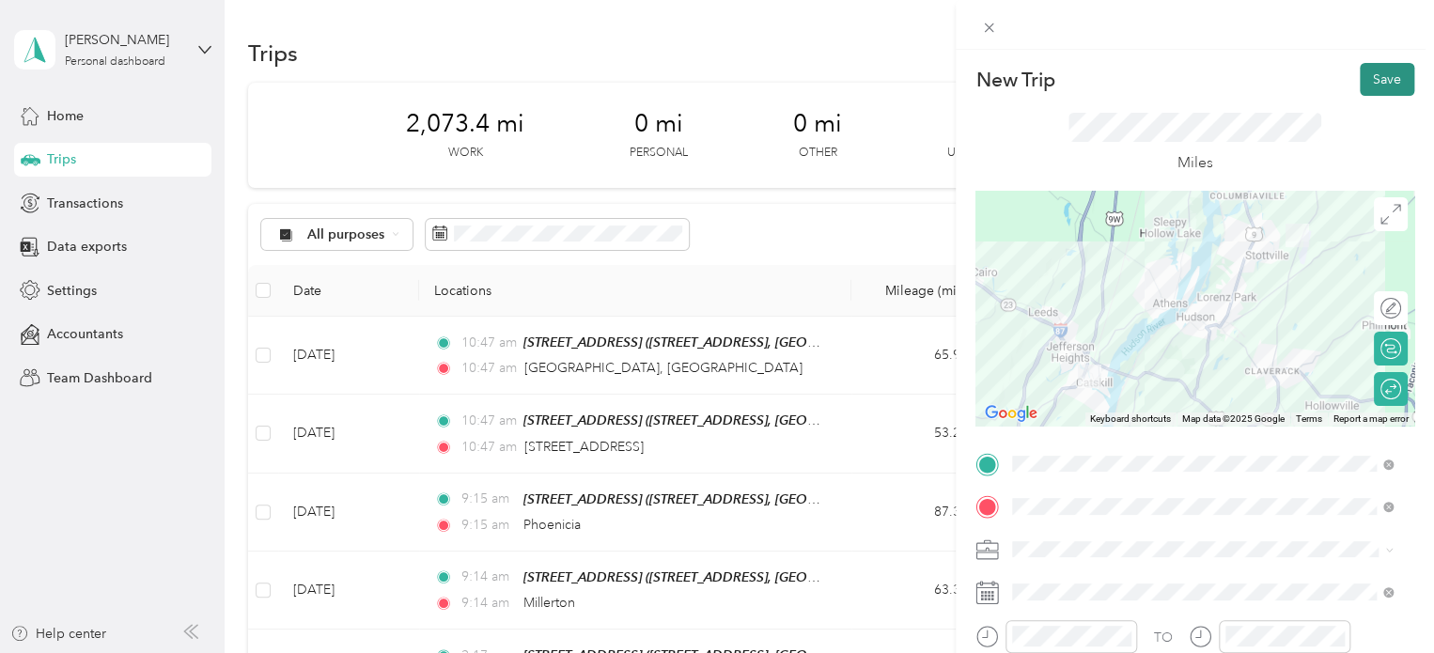
click at [1372, 78] on button "Save" at bounding box center [1386, 79] width 54 height 33
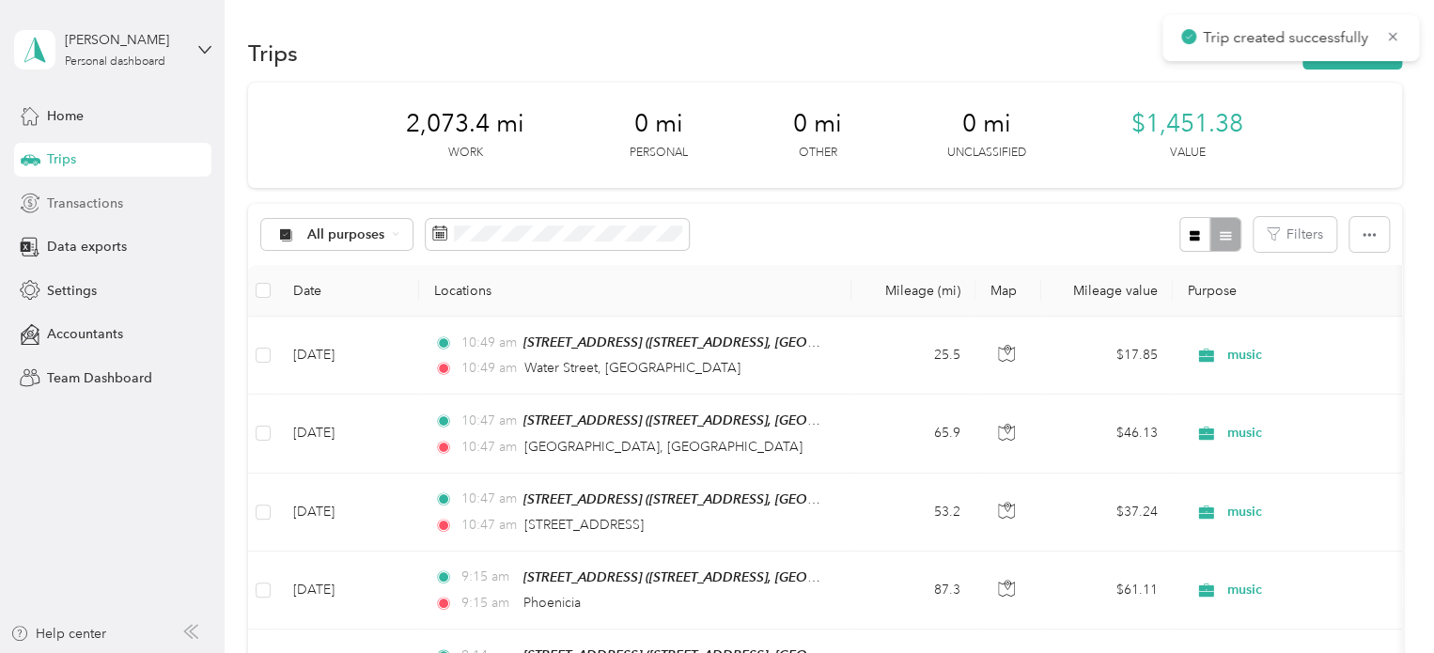
click at [52, 200] on span "Transactions" at bounding box center [85, 204] width 76 height 20
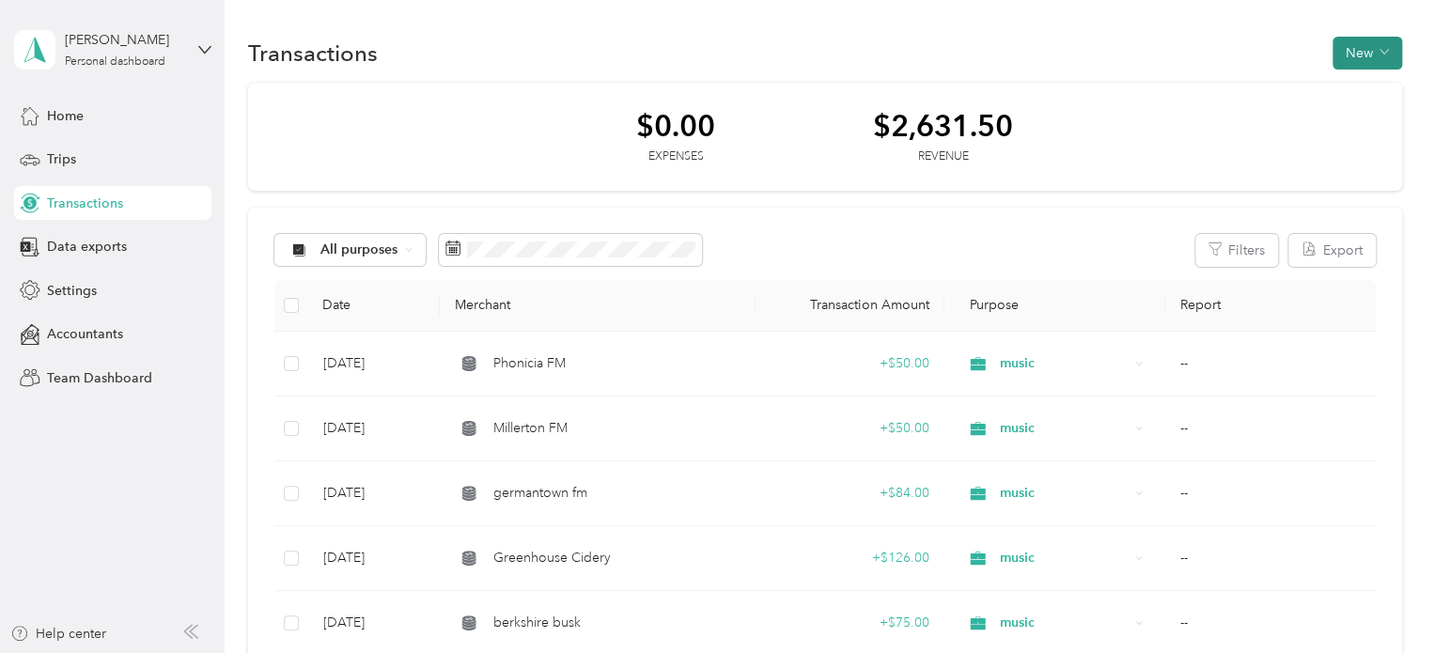
click at [1363, 56] on button "New" at bounding box center [1367, 53] width 70 height 33
click at [1348, 122] on span "Revenue" at bounding box center [1357, 121] width 52 height 20
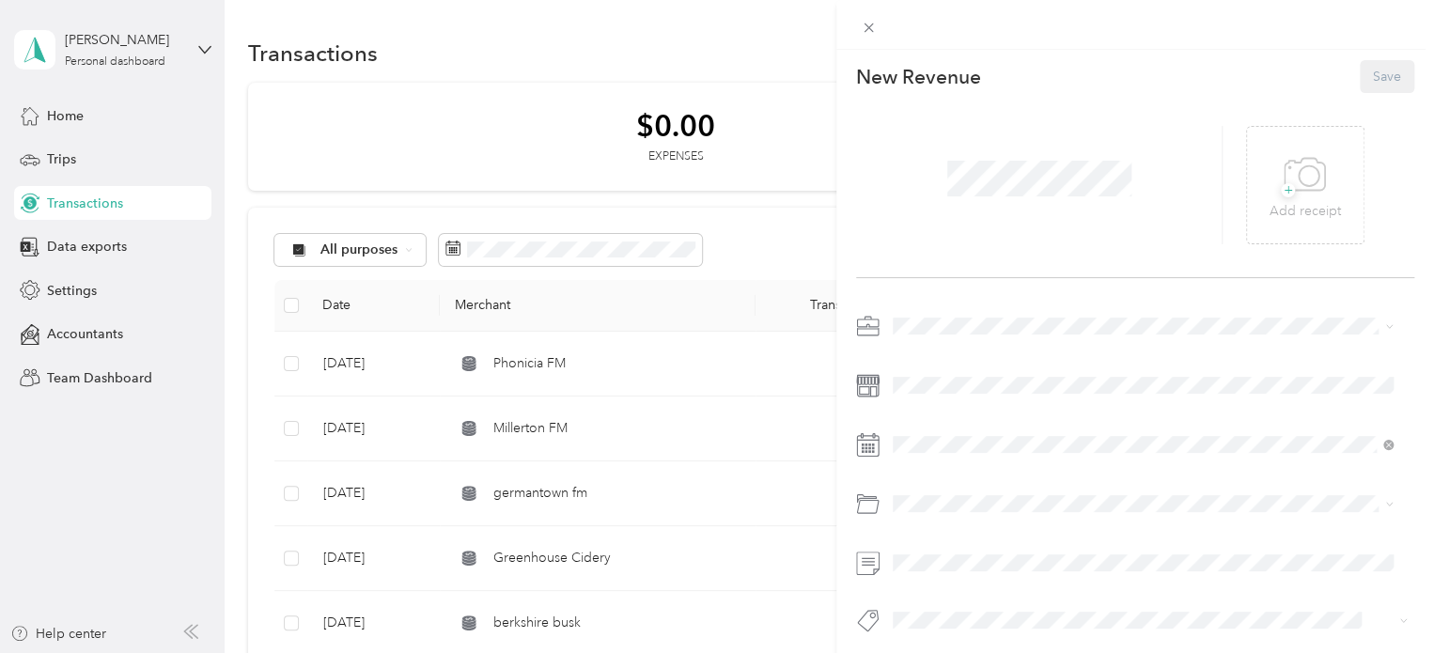
scroll to position [8, 0]
click at [922, 422] on li "music" at bounding box center [1142, 419] width 513 height 33
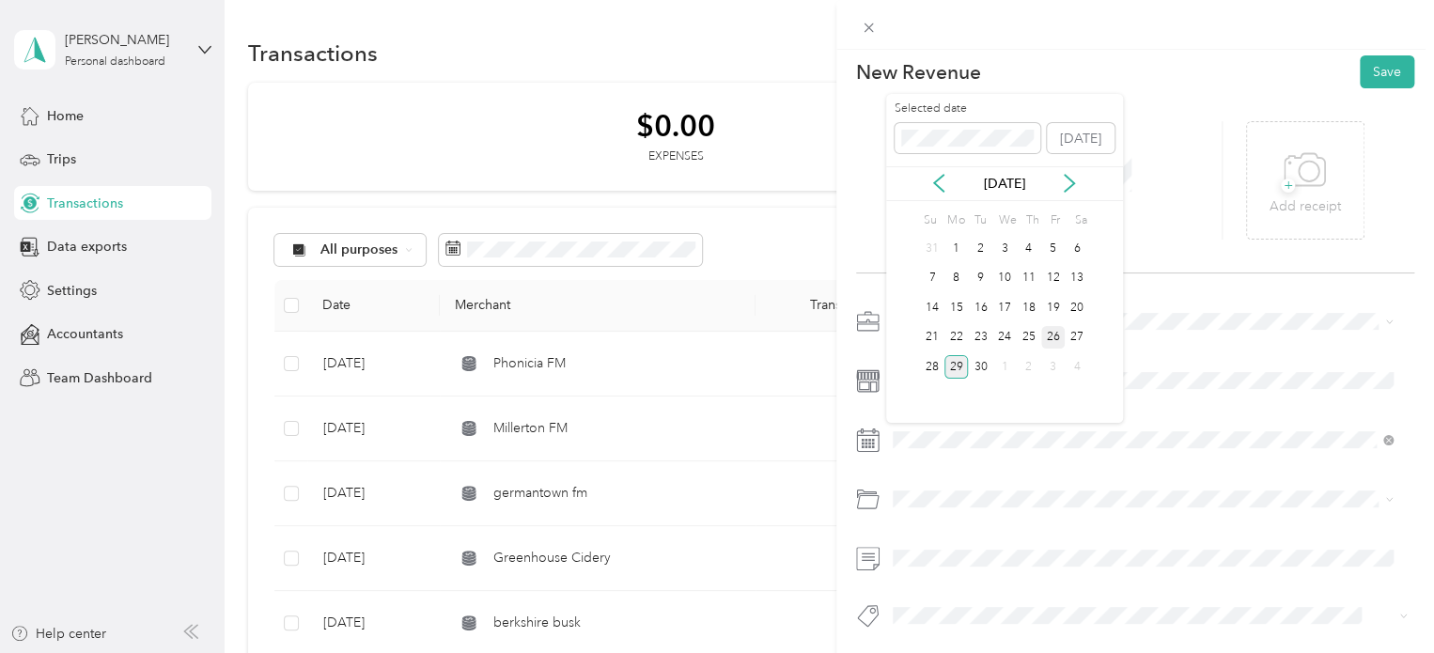
click at [1055, 339] on div "26" at bounding box center [1053, 337] width 24 height 23
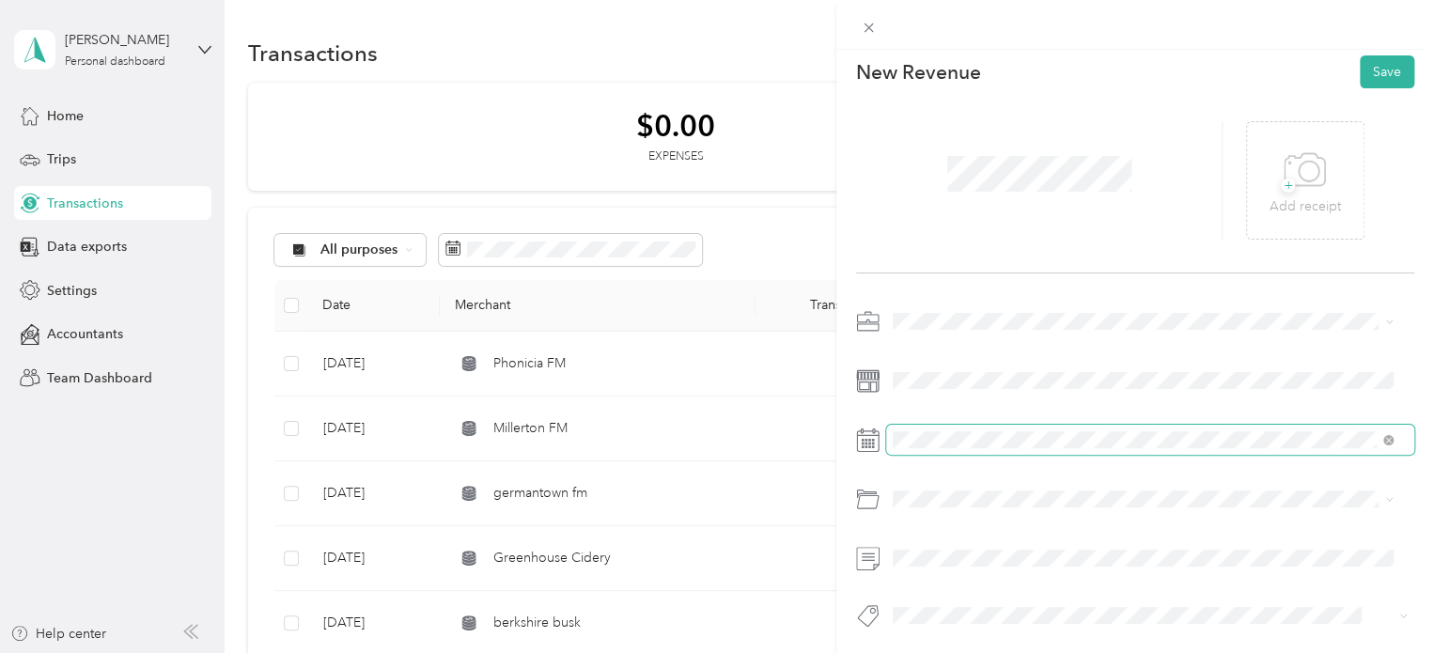
scroll to position [26, 0]
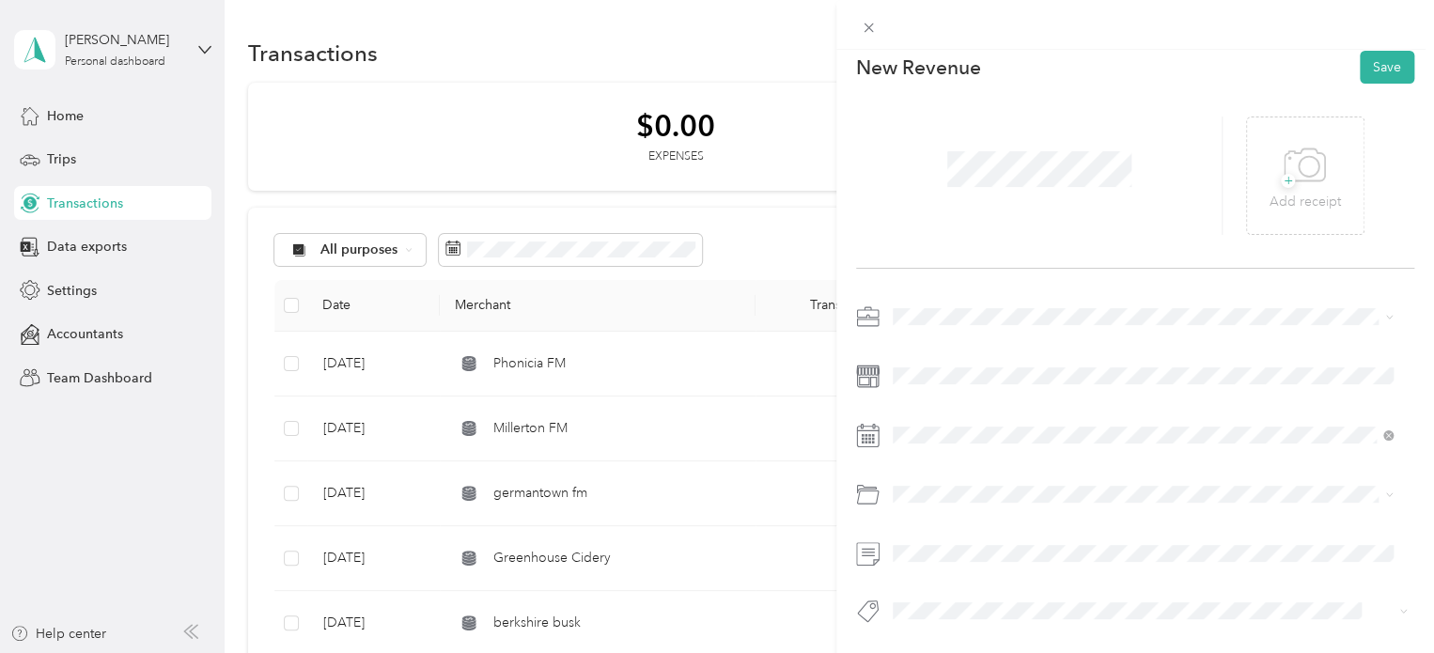
click at [943, 652] on div "This revenue cannot be edited because it is either under review, approved, or p…" at bounding box center [712, 653] width 1424 height 0
click at [953, 548] on span "Reimbursement" at bounding box center [945, 556] width 93 height 16
click at [1375, 59] on button "Save" at bounding box center [1386, 67] width 54 height 33
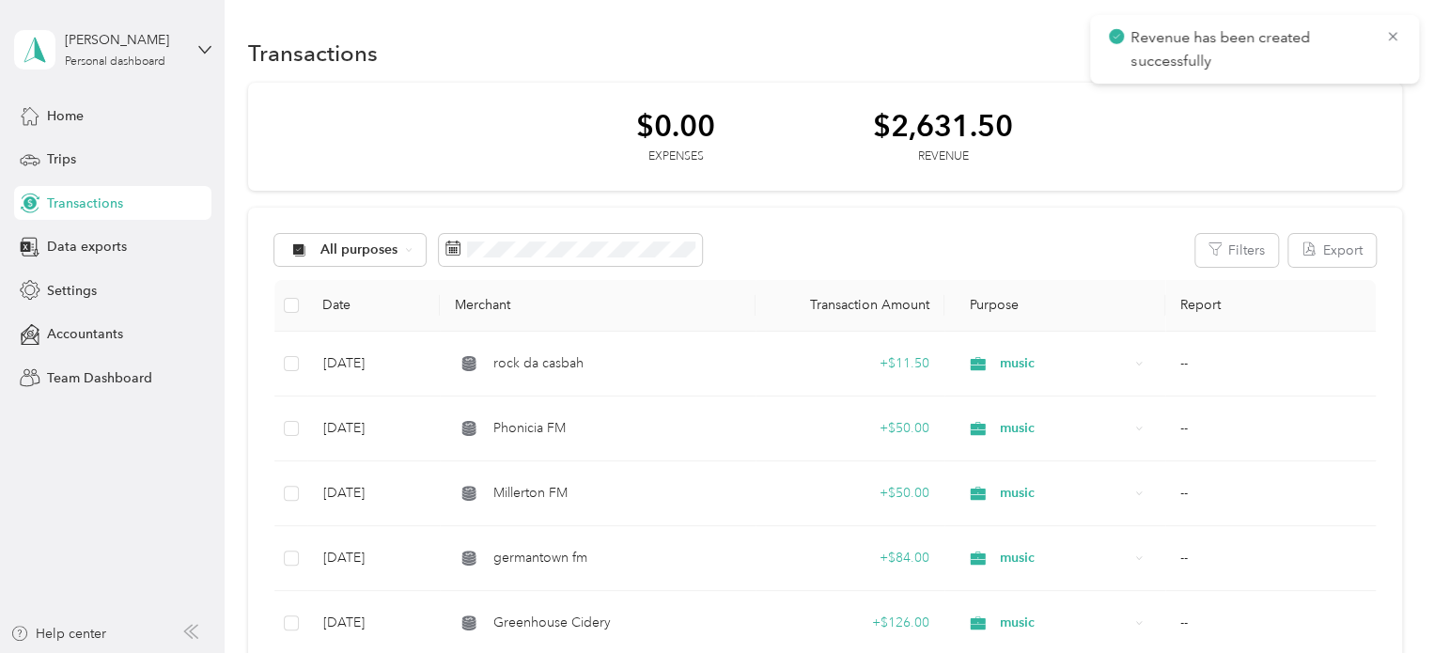
click at [1393, 26] on span "Revenue has been created successfully" at bounding box center [1253, 49] width 291 height 46
click at [1392, 39] on icon at bounding box center [1392, 36] width 15 height 17
click at [1360, 52] on button "New" at bounding box center [1367, 53] width 70 height 33
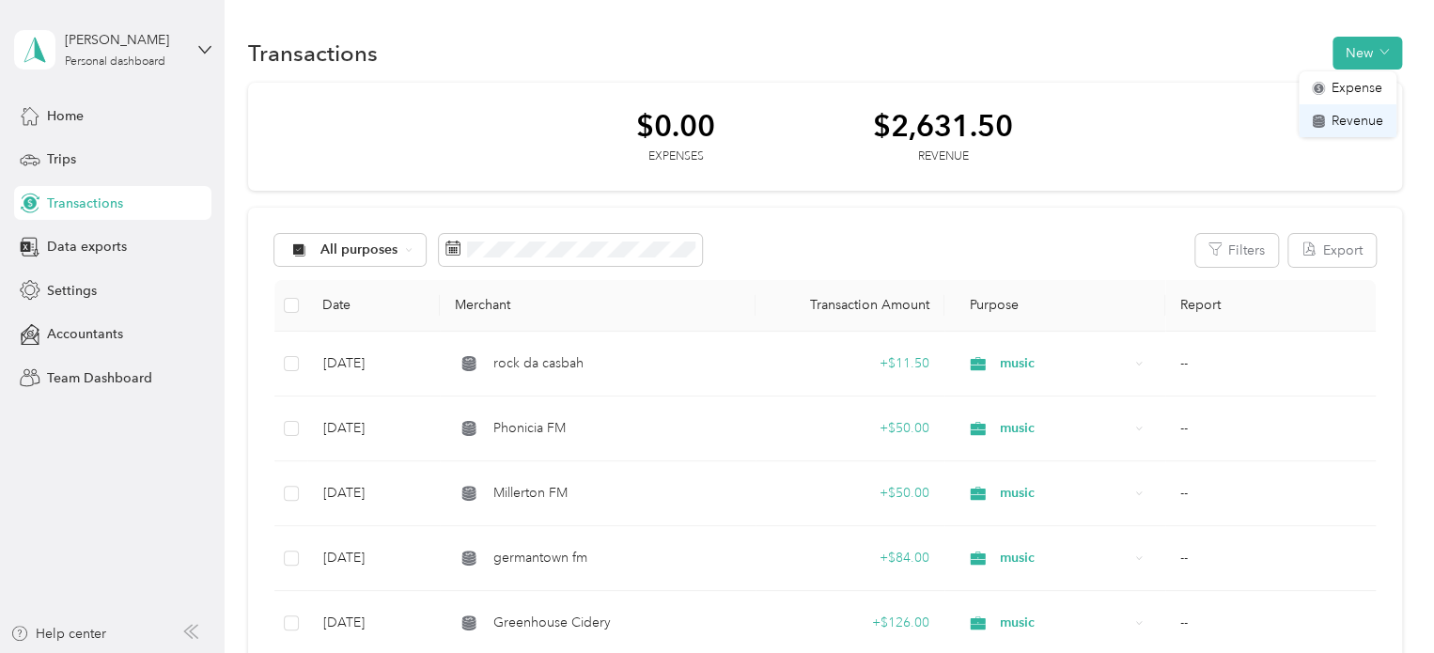
click at [1349, 119] on span "Revenue" at bounding box center [1357, 121] width 52 height 20
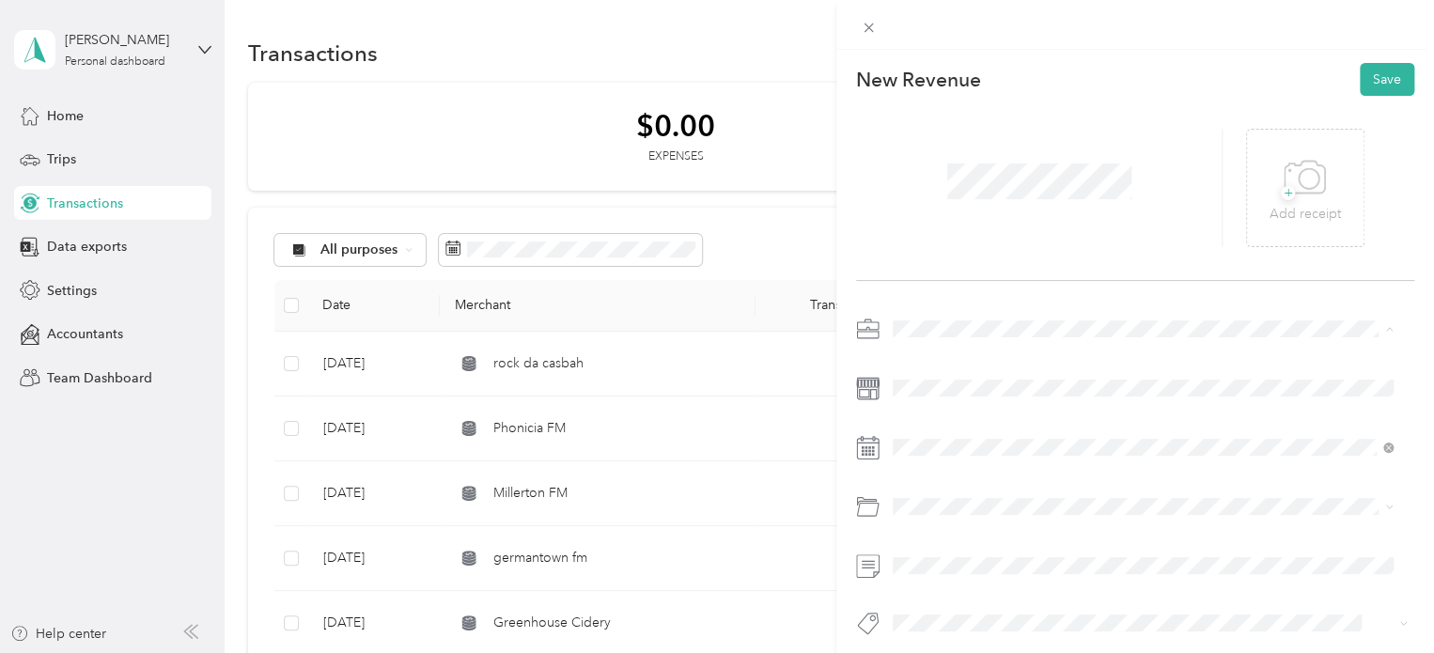
click at [920, 439] on ol "Work Personal music Creative Other Charity Medical Moving Commute" at bounding box center [1142, 476] width 513 height 263
click at [954, 467] on div at bounding box center [1135, 481] width 558 height 335
click at [1078, 343] on div "27" at bounding box center [1076, 344] width 24 height 23
click at [1000, 494] on span at bounding box center [1150, 506] width 528 height 30
click at [965, 584] on li "Reimbursement" at bounding box center [1142, 578] width 513 height 33
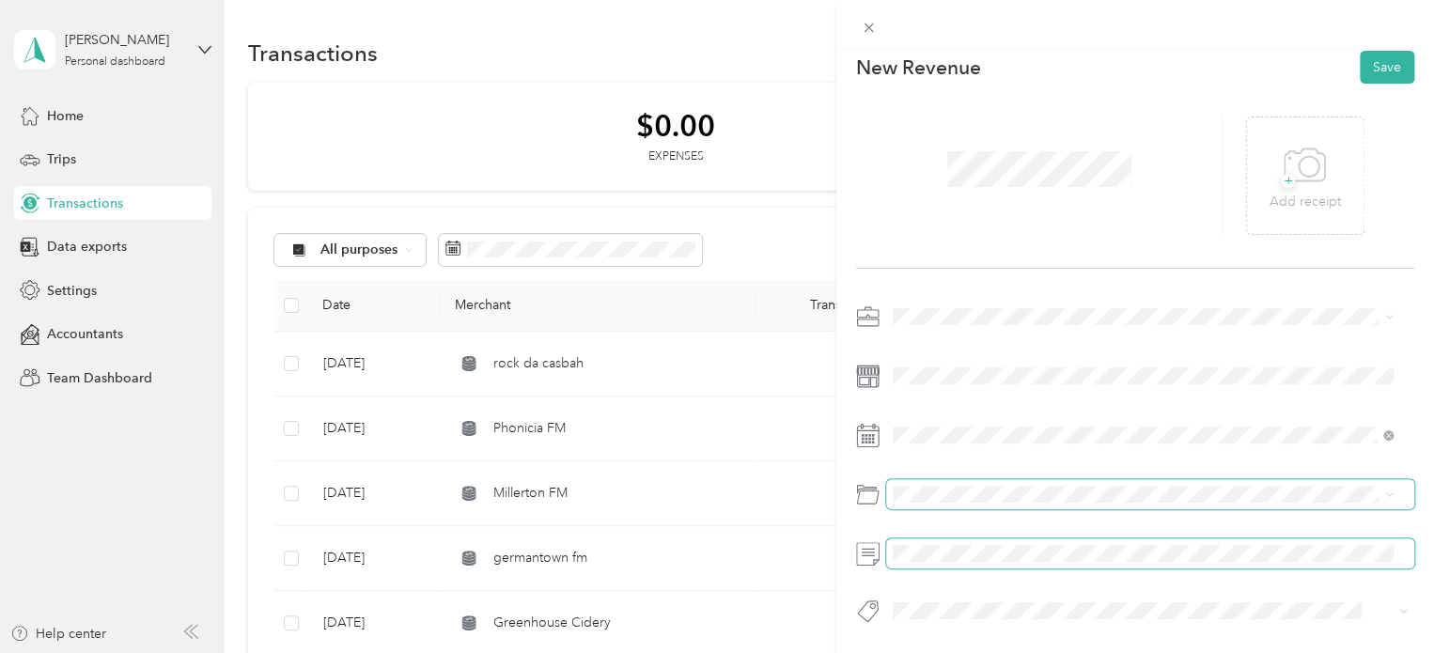
scroll to position [26, 0]
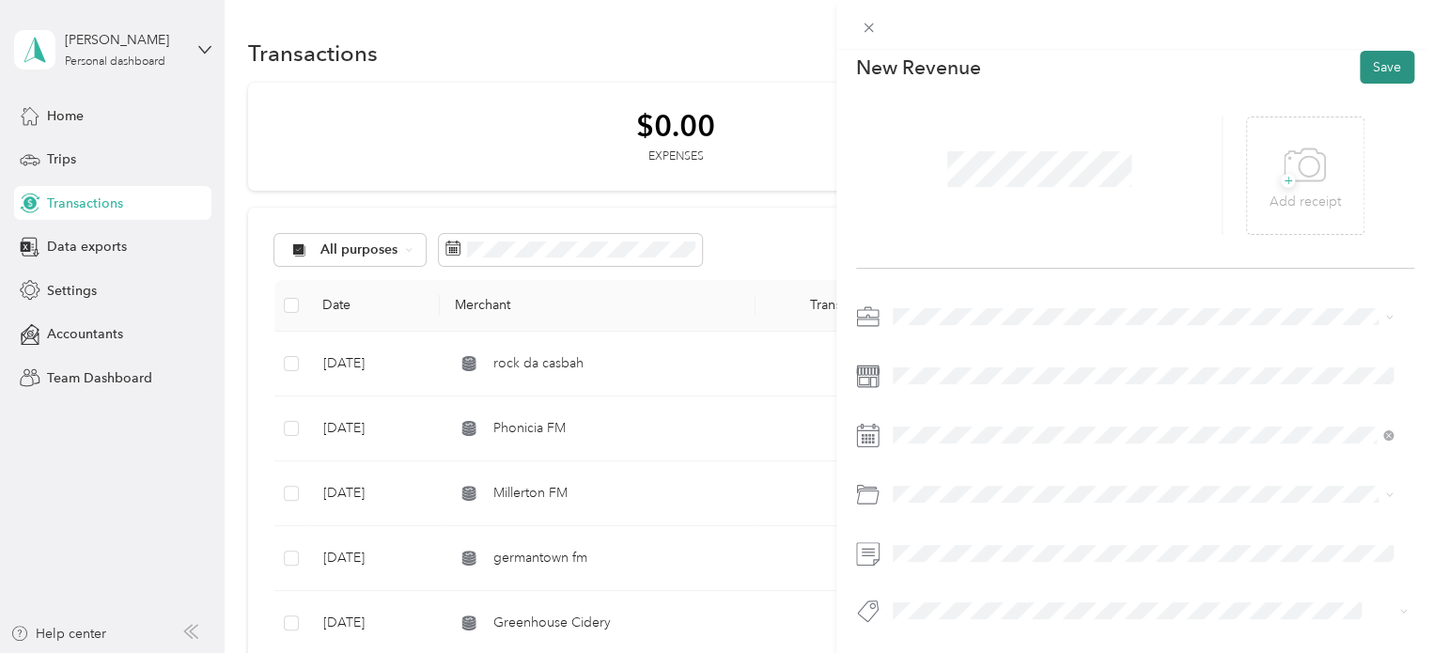
click at [1370, 69] on button "Save" at bounding box center [1386, 67] width 54 height 33
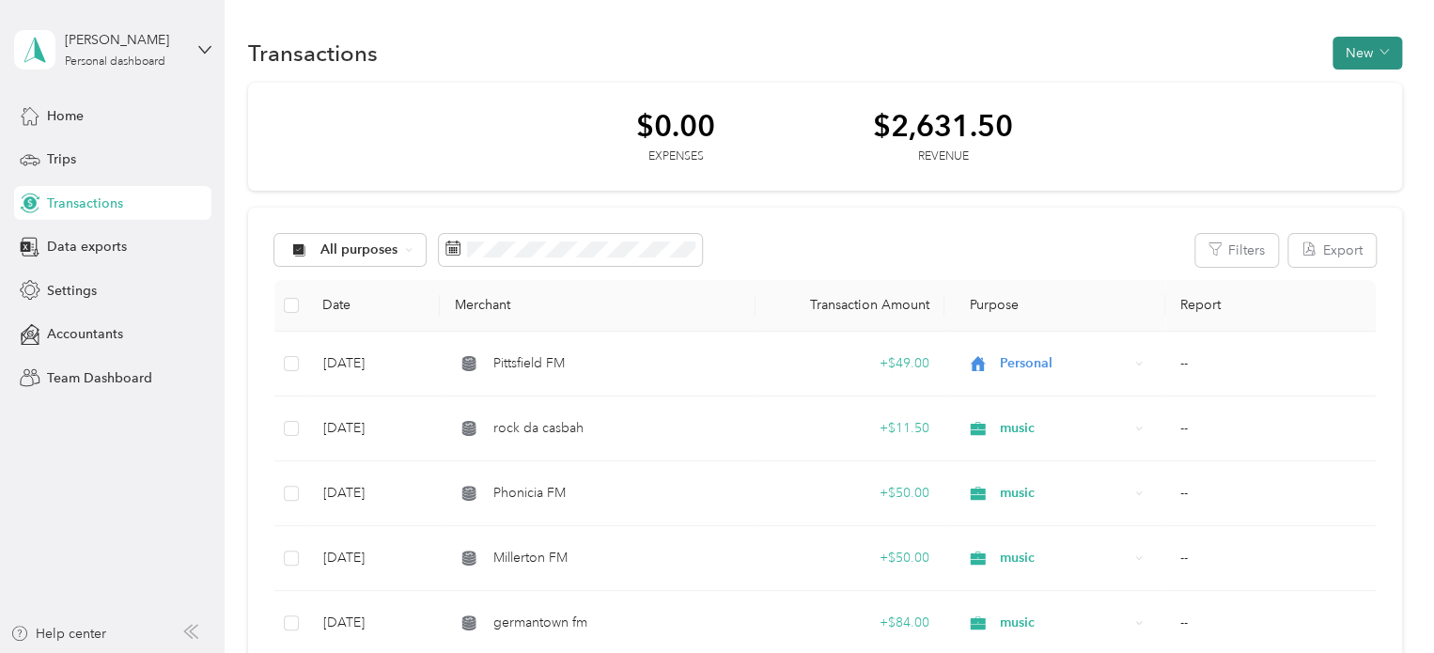
click at [1372, 46] on button "New" at bounding box center [1367, 53] width 70 height 33
click at [1351, 119] on span "Revenue" at bounding box center [1357, 121] width 52 height 20
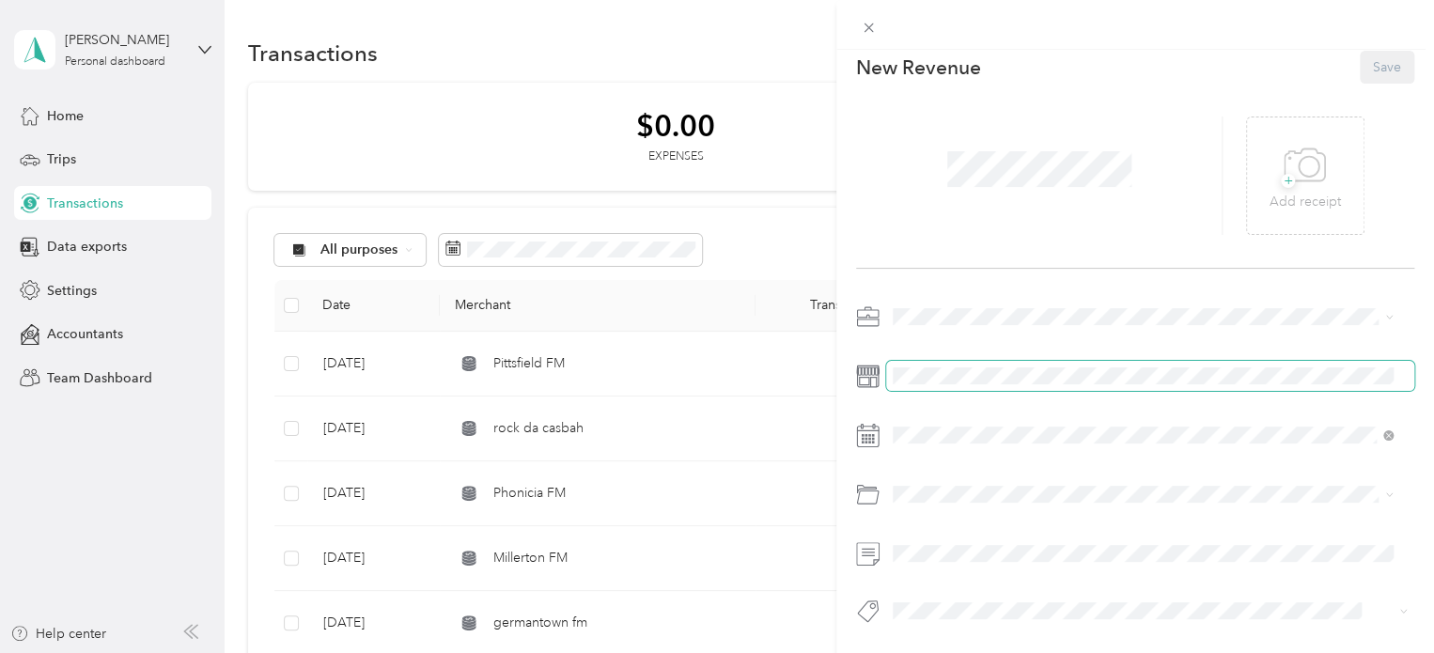
scroll to position [26, 0]
click at [924, 401] on li "music" at bounding box center [1142, 400] width 513 height 33
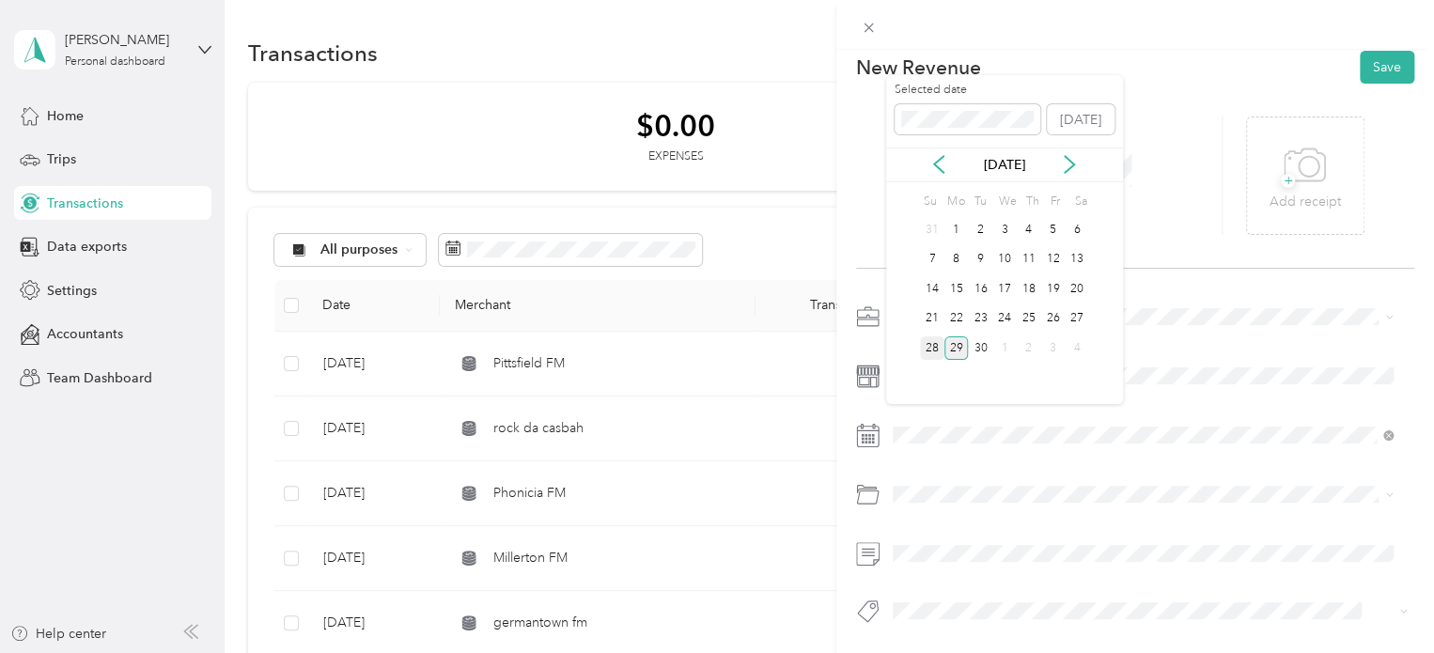
click at [928, 339] on div "28" at bounding box center [932, 347] width 24 height 23
click at [952, 553] on div "Reimbursement" at bounding box center [1142, 547] width 487 height 20
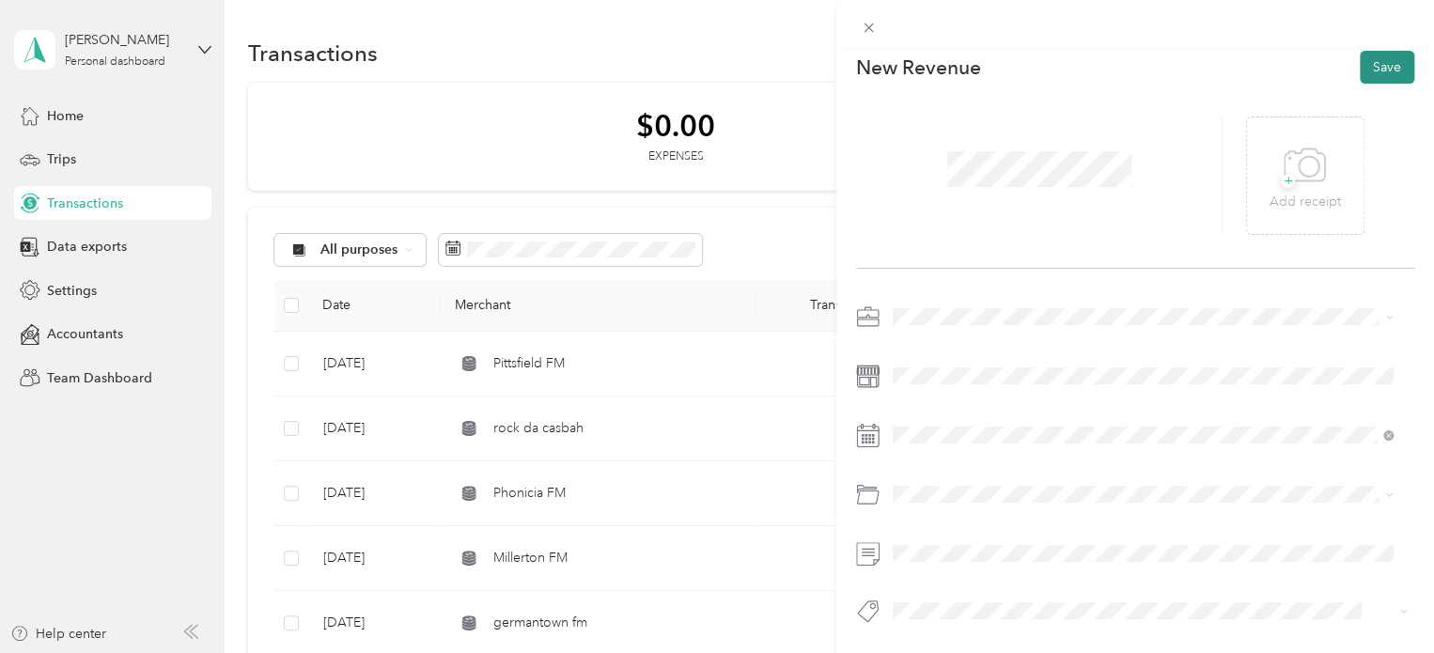
click at [1380, 54] on button "Save" at bounding box center [1386, 67] width 54 height 33
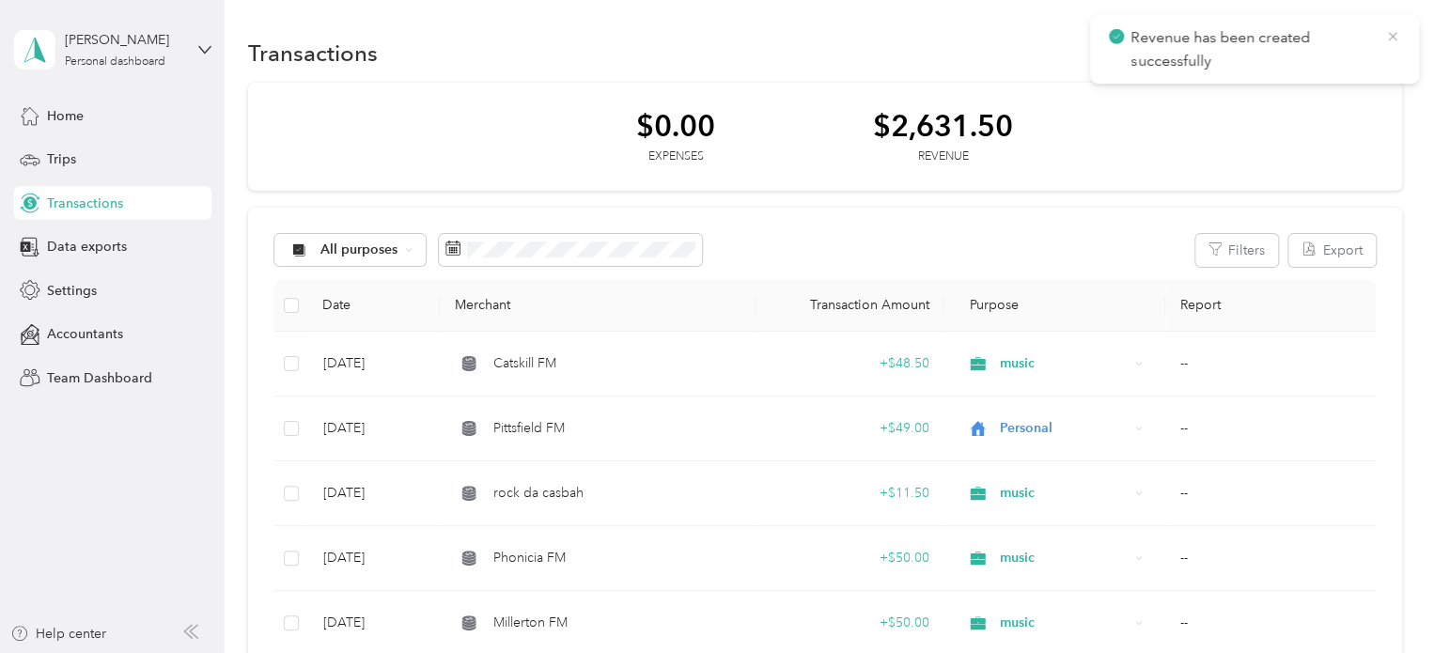
click at [1396, 33] on icon at bounding box center [1392, 36] width 15 height 17
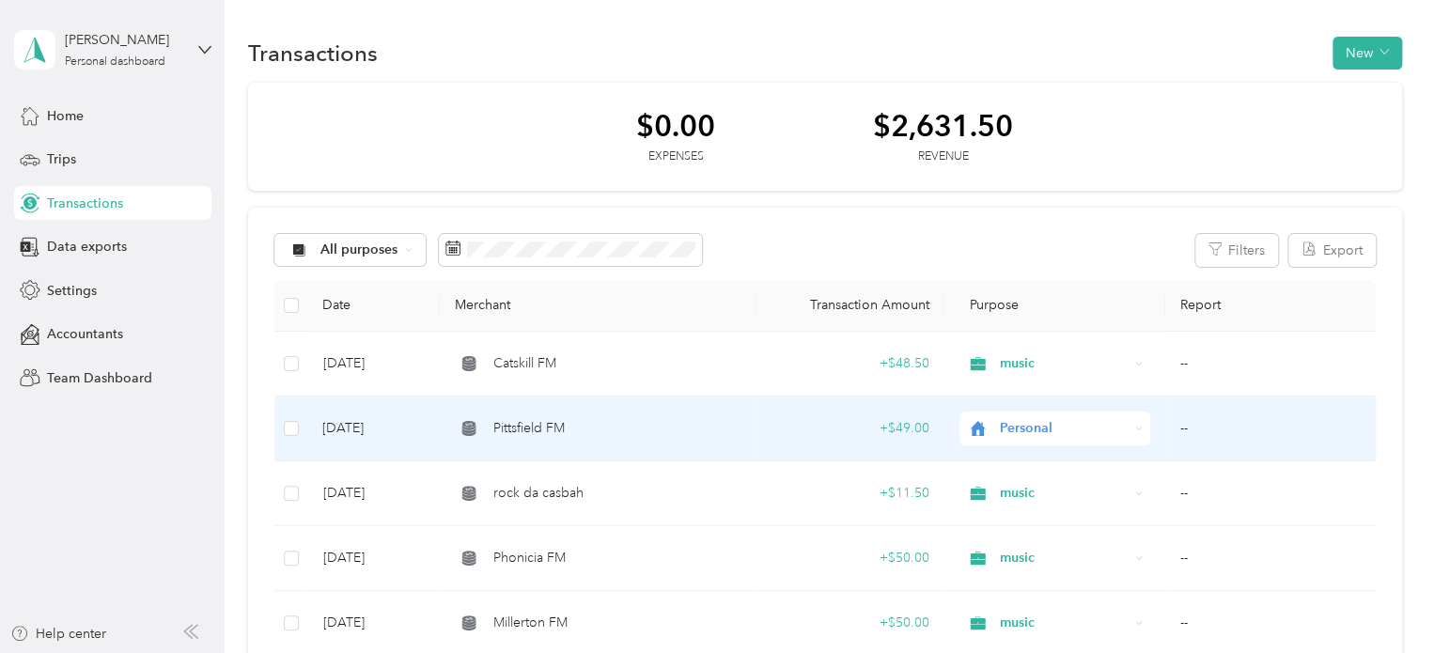
click at [1015, 420] on span "Personal" at bounding box center [1065, 428] width 130 height 21
click at [1014, 217] on li "music" at bounding box center [1051, 228] width 190 height 33
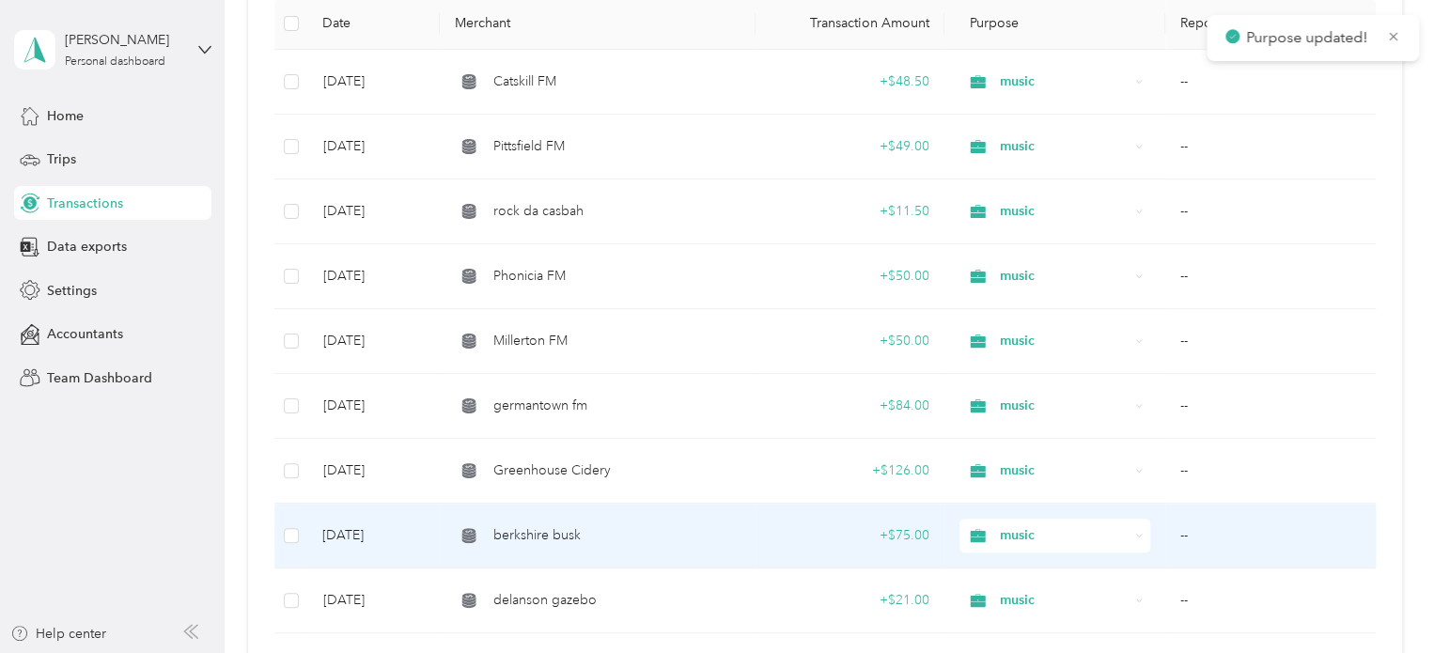
scroll to position [470, 0]
